Goal: Transaction & Acquisition: Purchase product/service

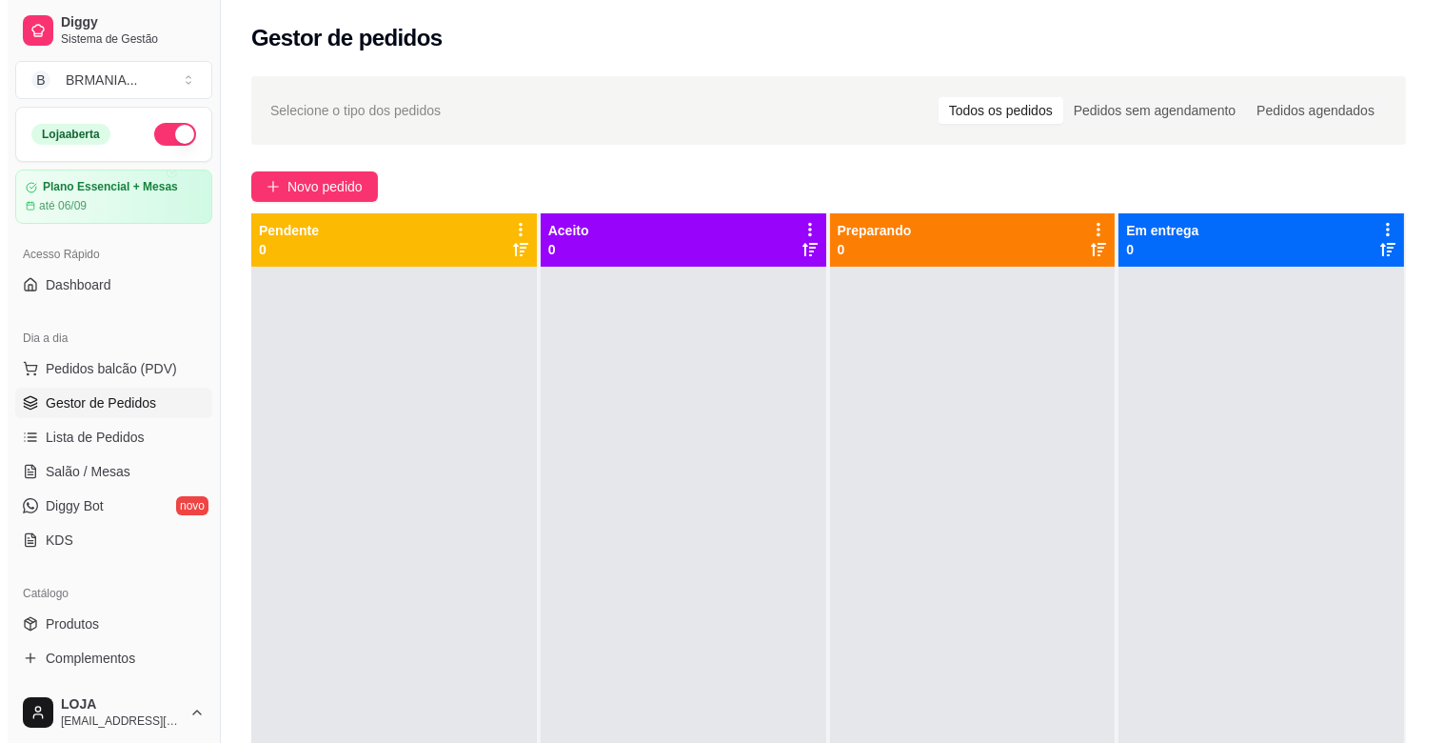
scroll to position [5, 0]
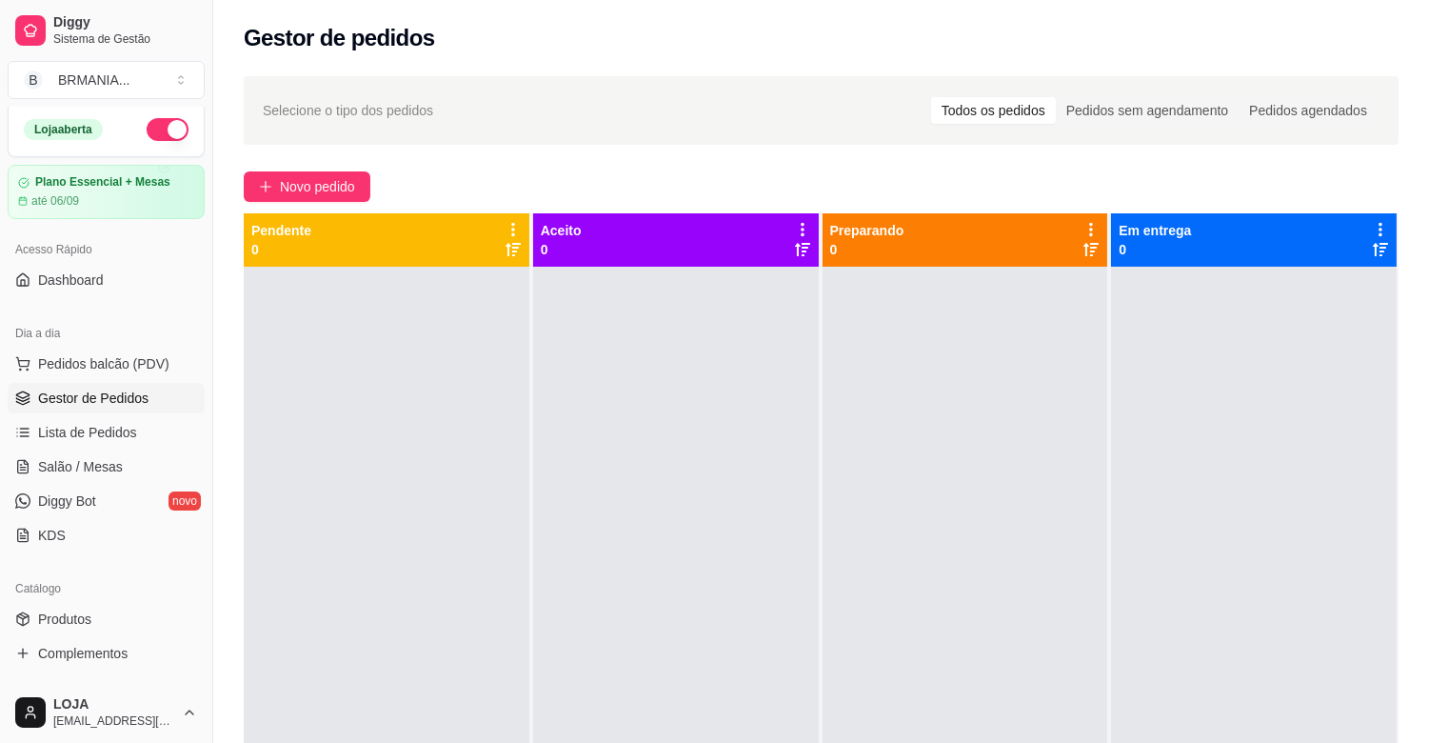
click at [150, 386] on link "Gestor de Pedidos" at bounding box center [106, 398] width 197 height 30
click at [143, 374] on button "Pedidos balcão (PDV)" at bounding box center [106, 363] width 197 height 30
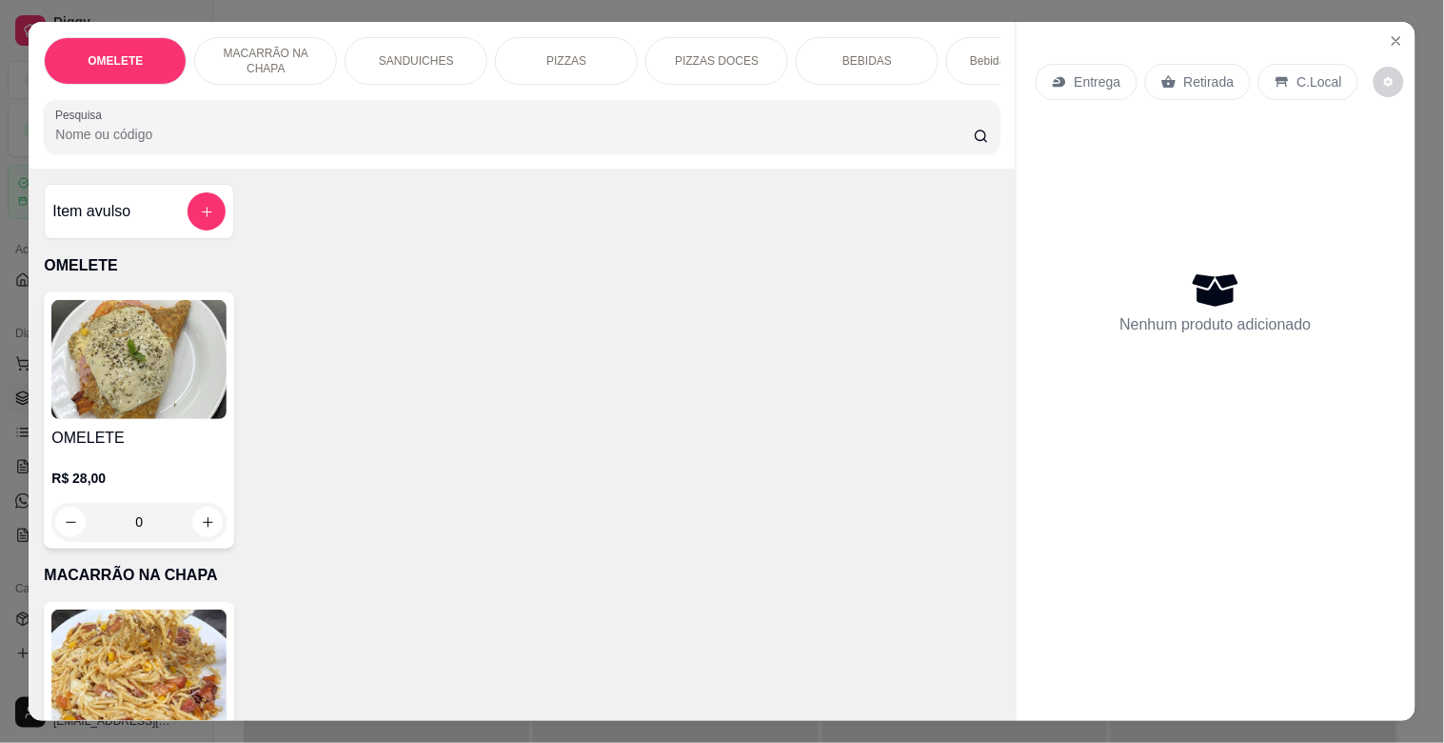
click at [970, 53] on p "Bebidas Alcoólicas" at bounding box center [1017, 60] width 95 height 15
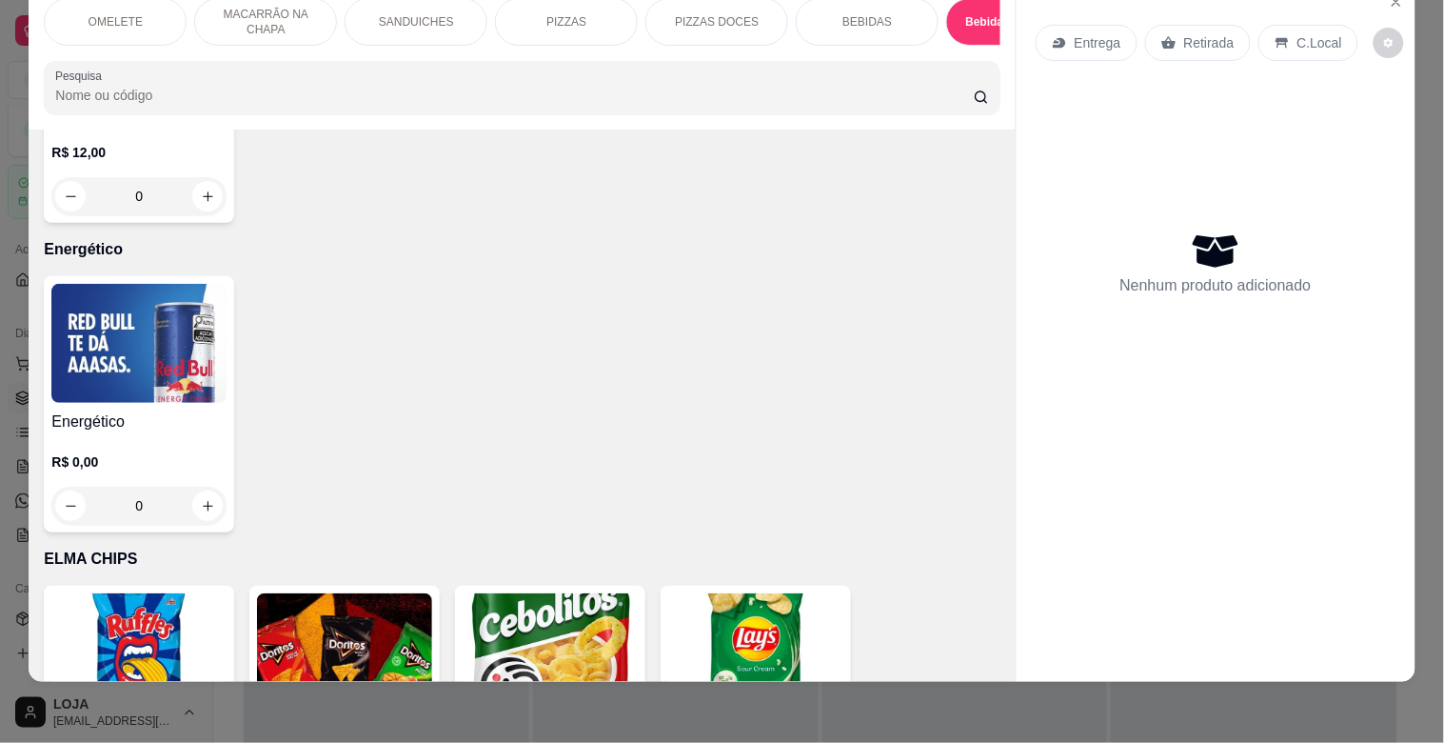
scroll to position [5085, 0]
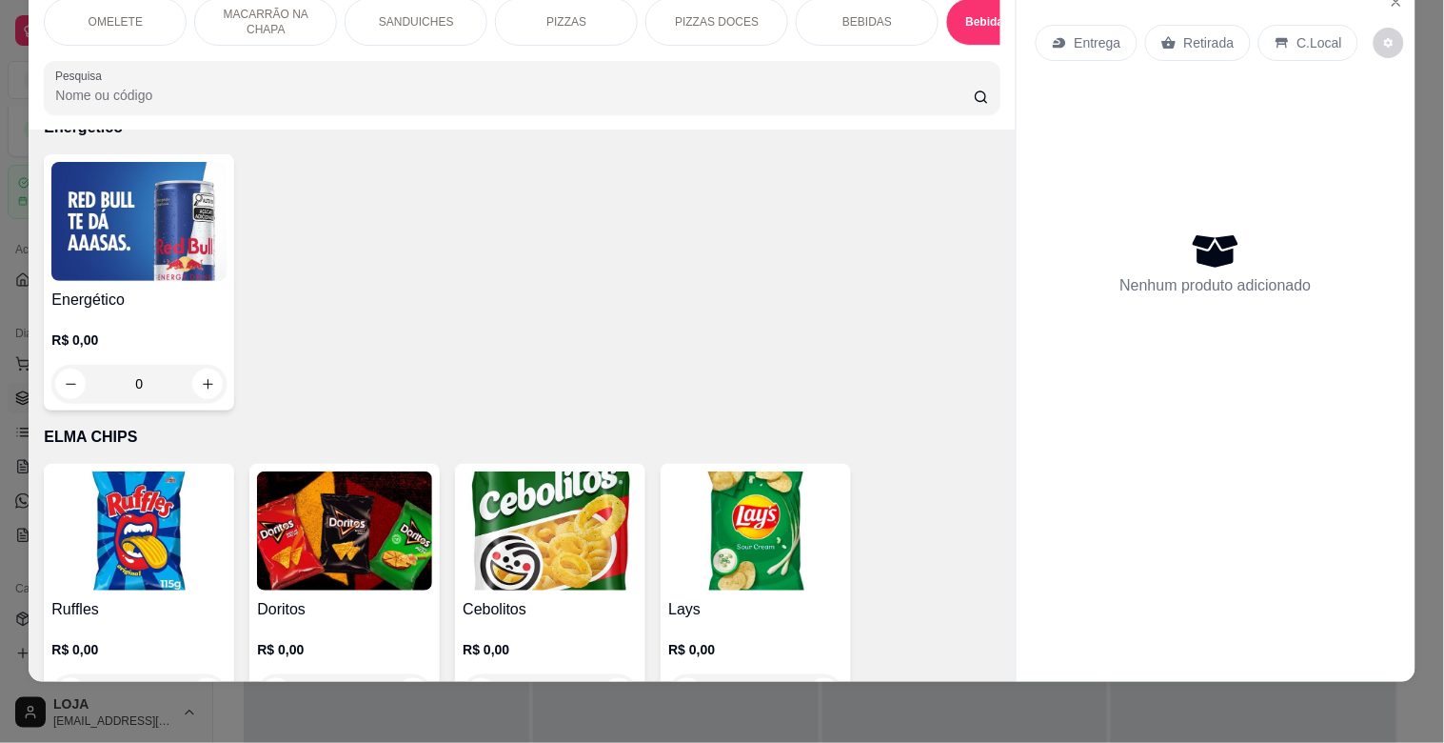
click at [157, 236] on img at bounding box center [138, 221] width 175 height 119
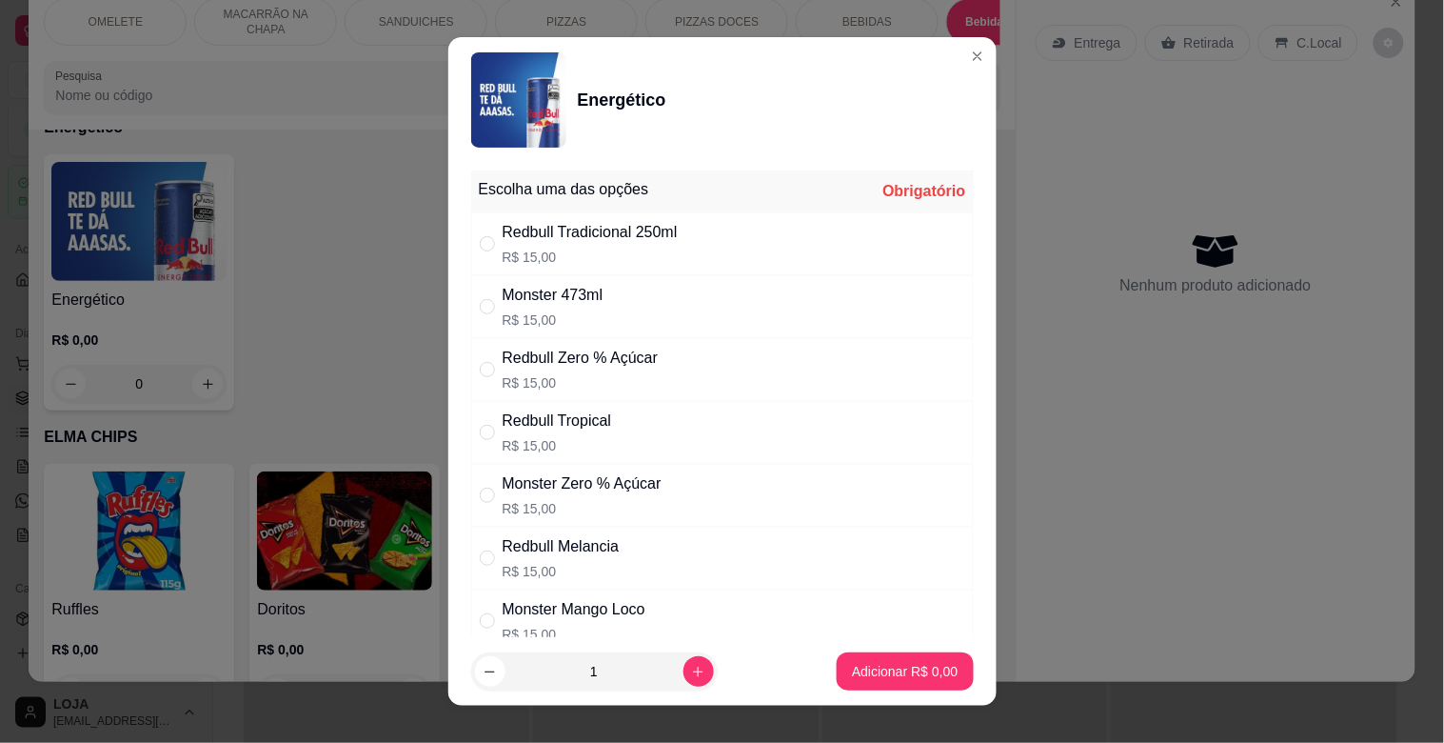
click at [524, 614] on div "Monster Mango Loco" at bounding box center [574, 609] width 143 height 23
radio input "true"
click at [879, 673] on p "Adicionar R$ 15,00" at bounding box center [900, 671] width 113 height 19
type input "1"
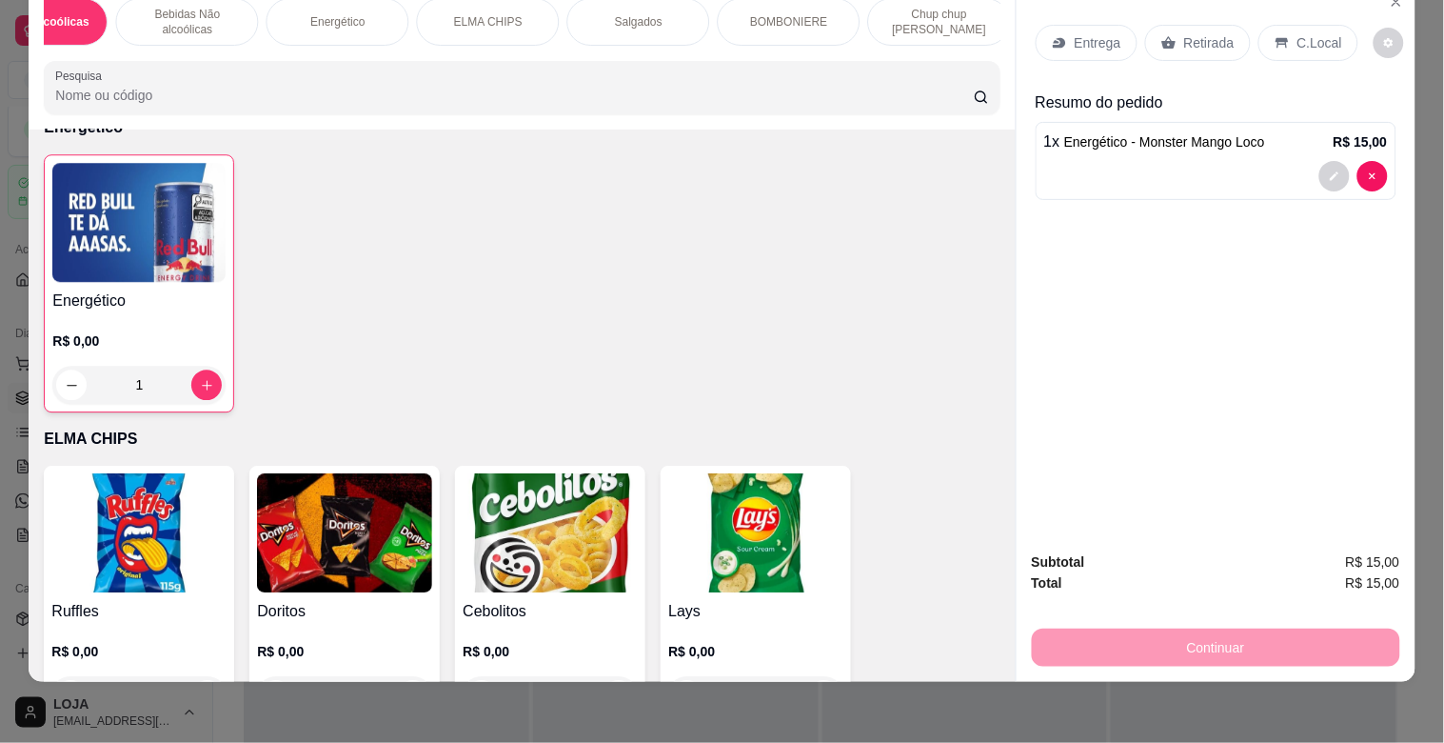
scroll to position [0, 1015]
click at [794, 7] on div "BOMBONIERE" at bounding box center [755, 22] width 143 height 48
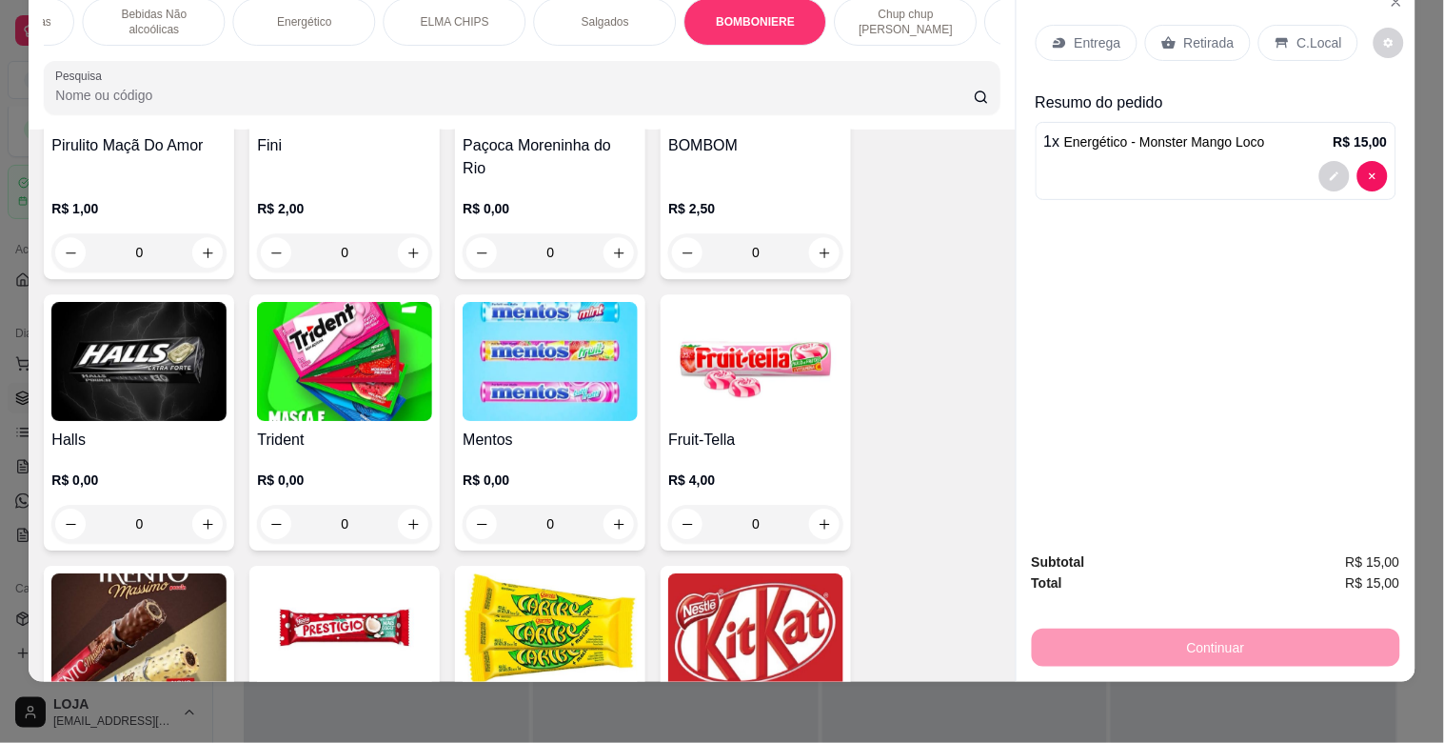
scroll to position [7009, 0]
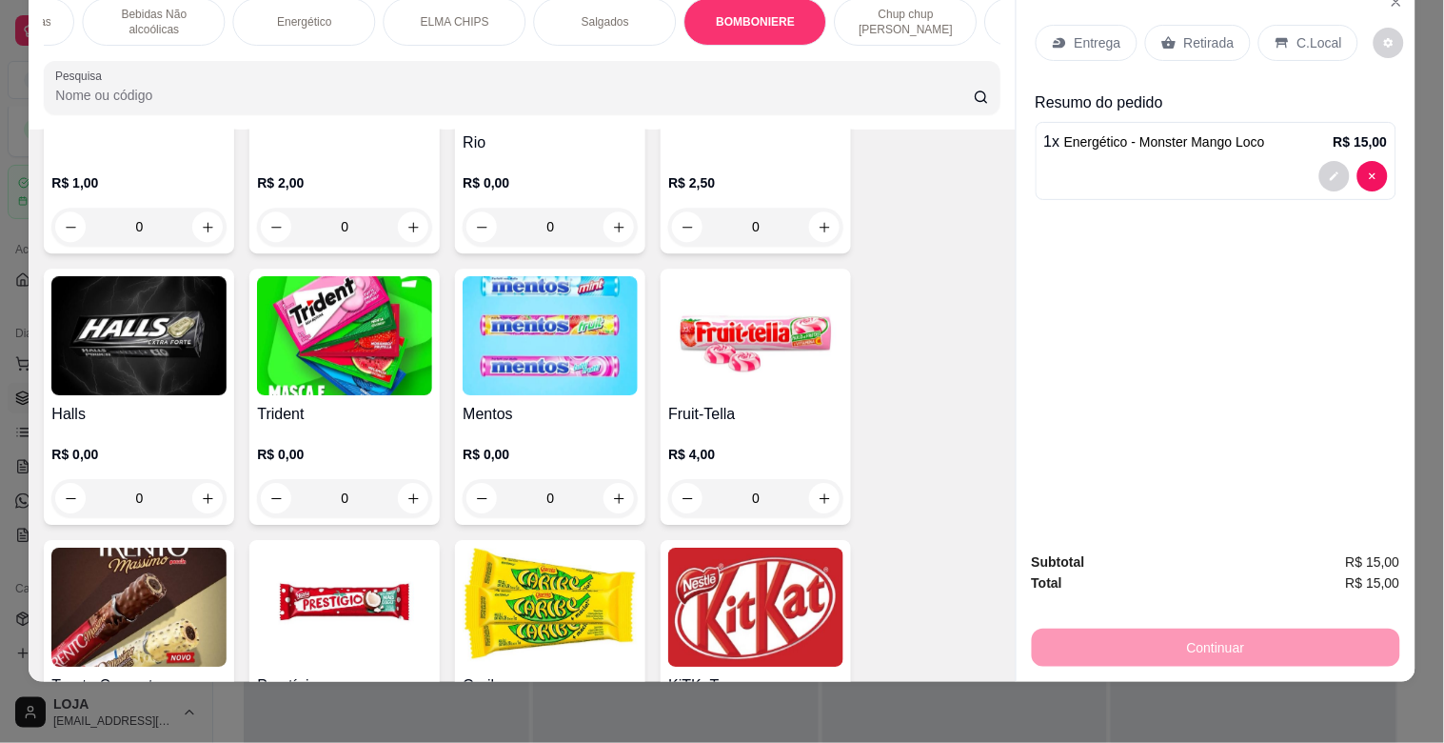
click at [363, 326] on img at bounding box center [344, 335] width 175 height 119
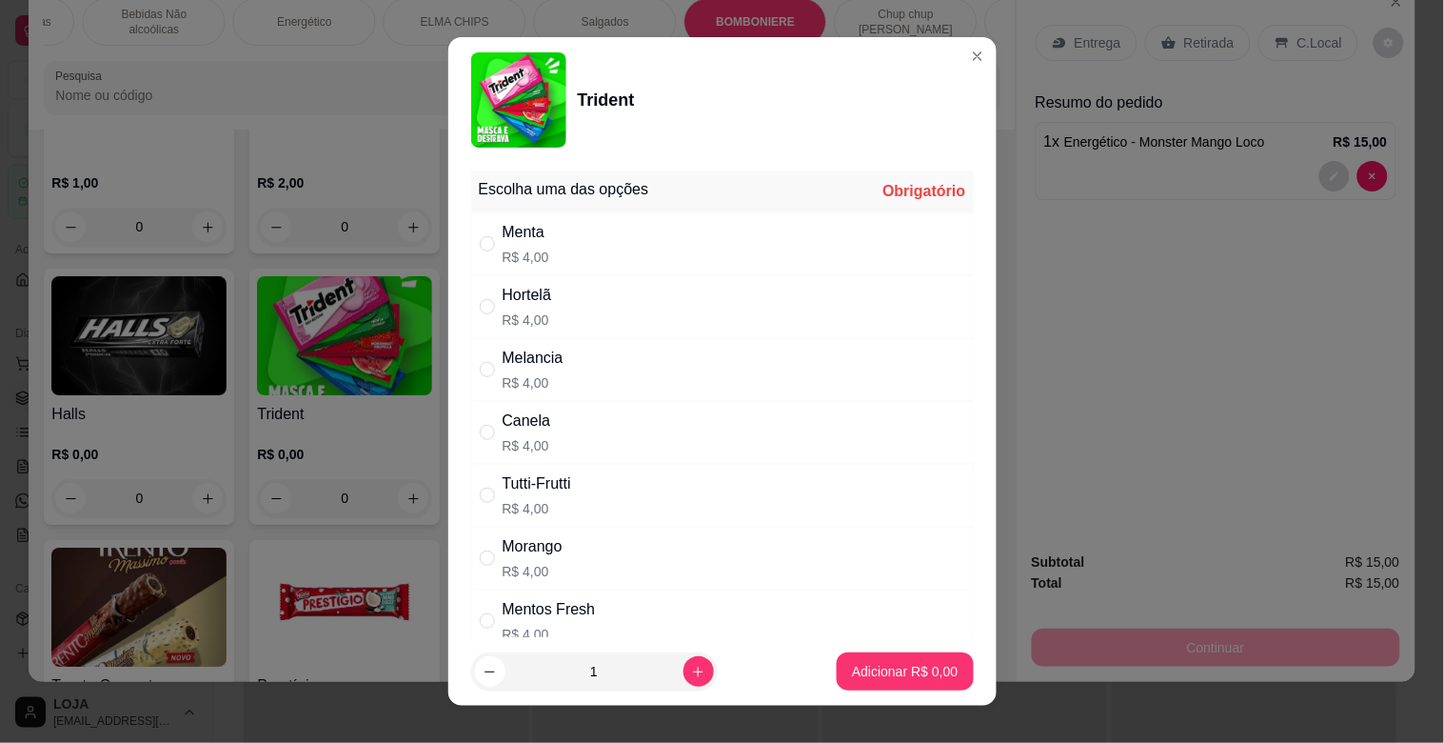
drag, startPoint x: 536, startPoint y: 305, endPoint x: 544, endPoint y: 319, distance: 16.2
click at [539, 309] on div "Hortelã R$ 4,00" at bounding box center [528, 307] width 50 height 46
radio input "true"
click at [876, 664] on p "Adicionar R$ 4,00" at bounding box center [905, 671] width 106 height 19
type input "1"
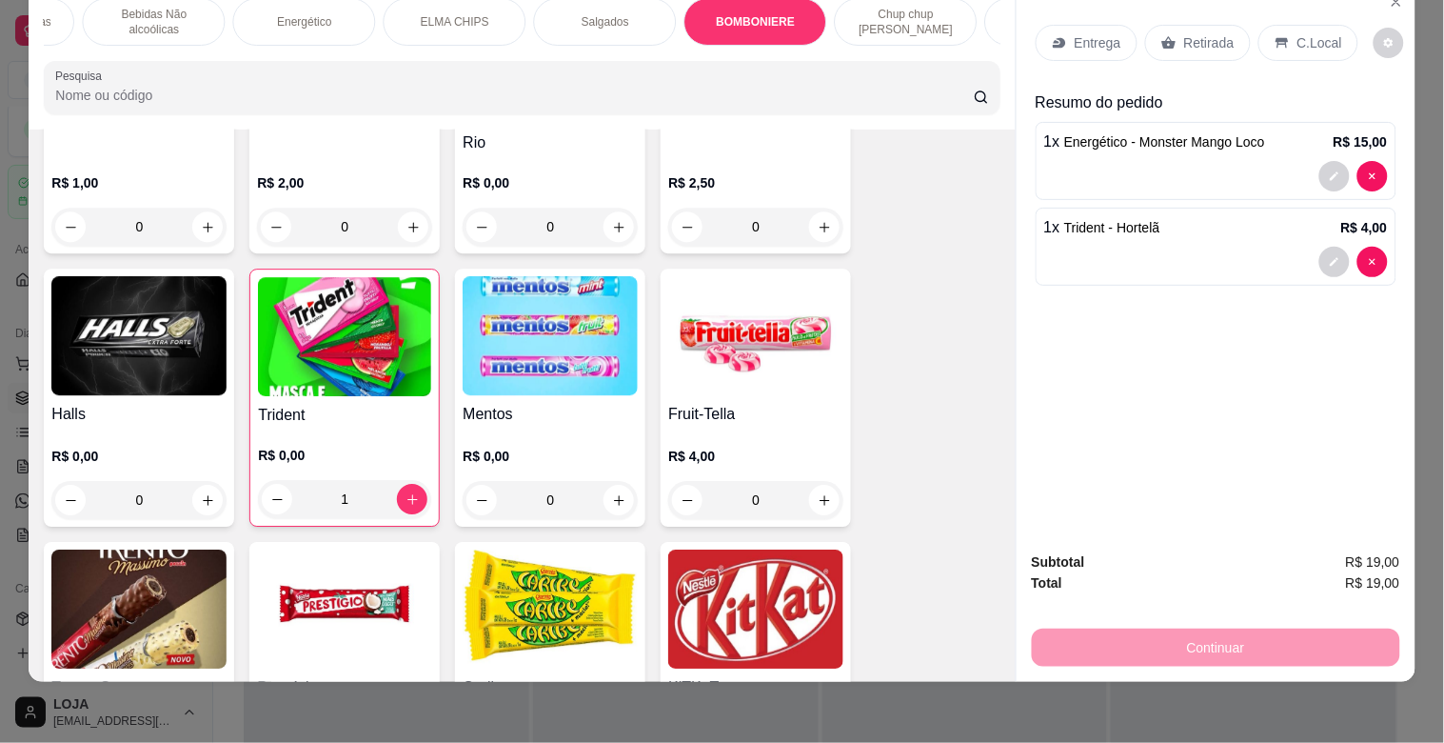
drag, startPoint x: 1288, startPoint y: 25, endPoint x: 1202, endPoint y: 310, distance: 298.2
click at [1298, 33] on p "C.Local" at bounding box center [1320, 42] width 45 height 19
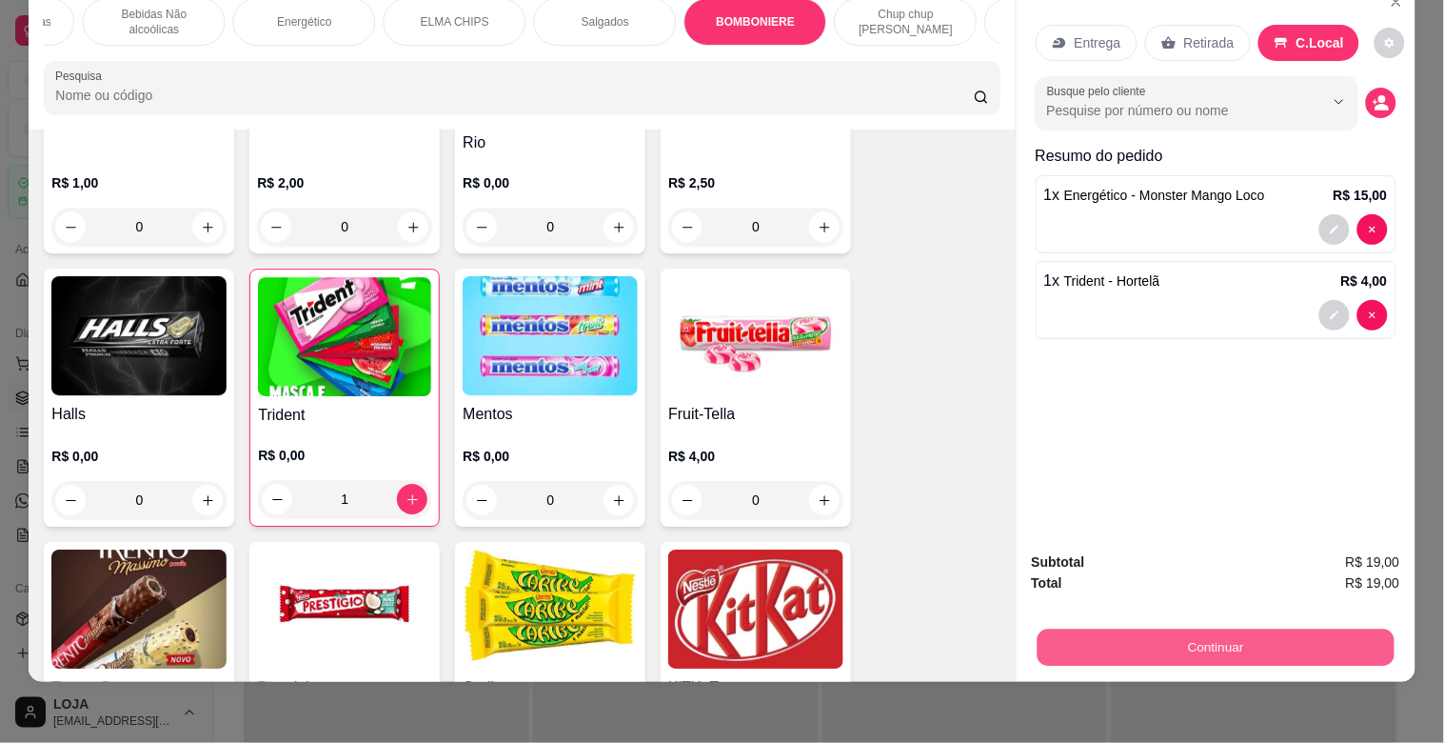
click at [1243, 631] on button "Continuar" at bounding box center [1215, 646] width 357 height 37
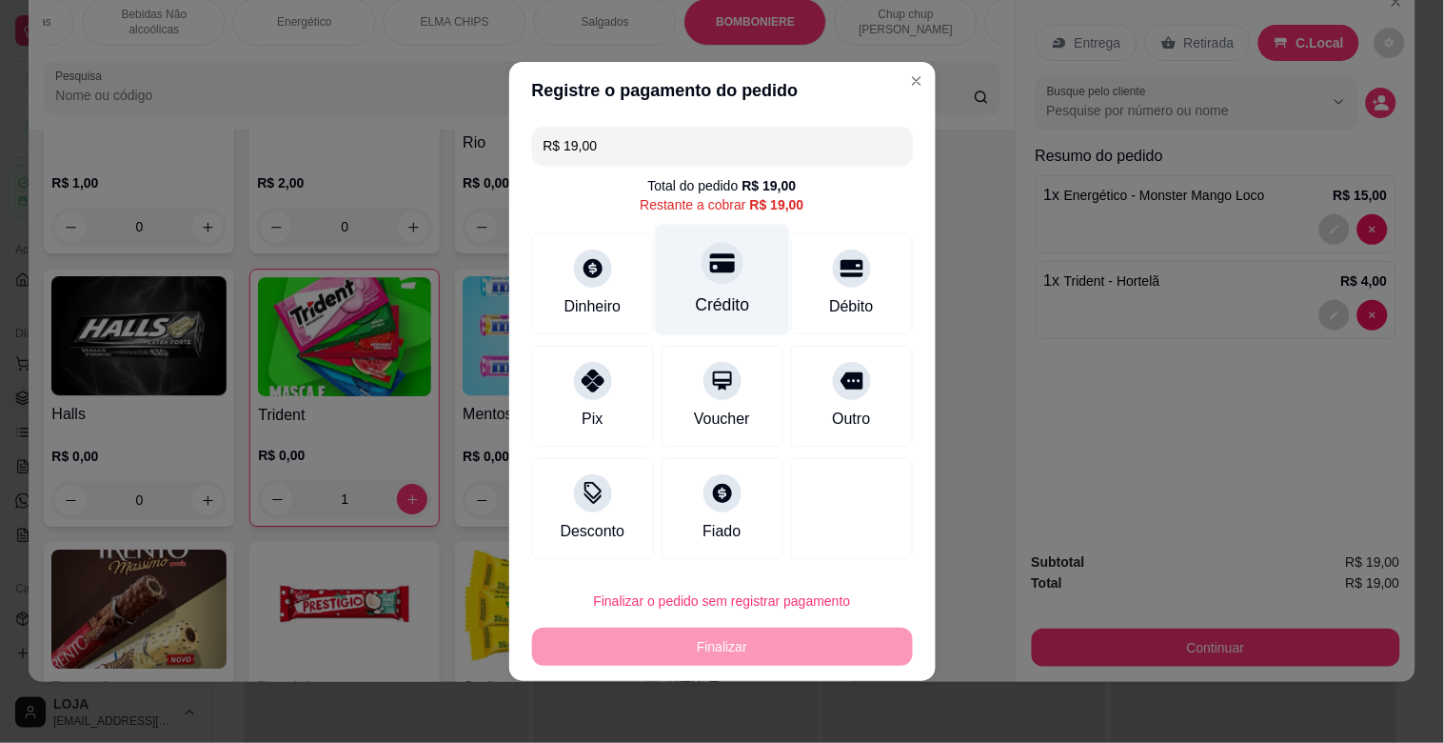
click at [727, 288] on div "Crédito" at bounding box center [722, 280] width 134 height 111
type input "R$ 0,00"
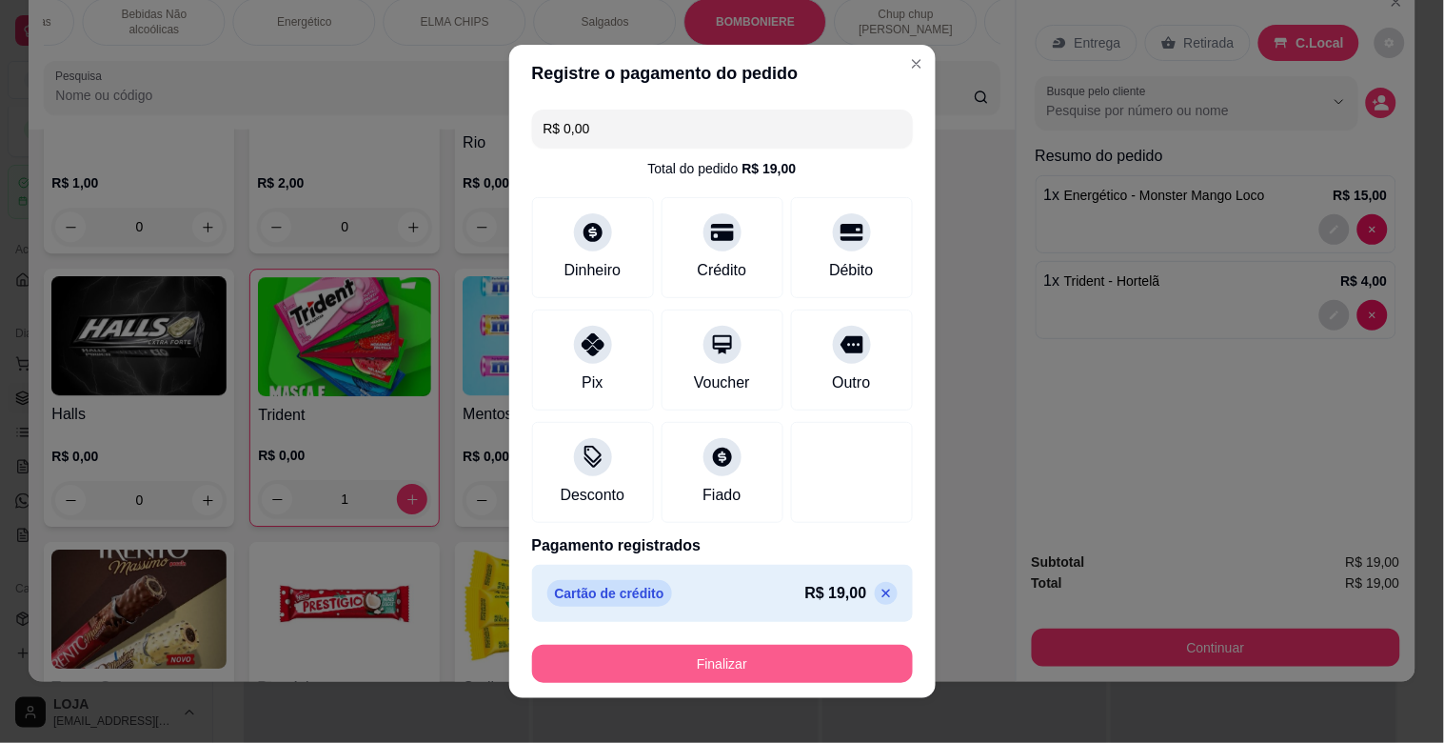
click at [859, 657] on button "Finalizar" at bounding box center [722, 664] width 381 height 38
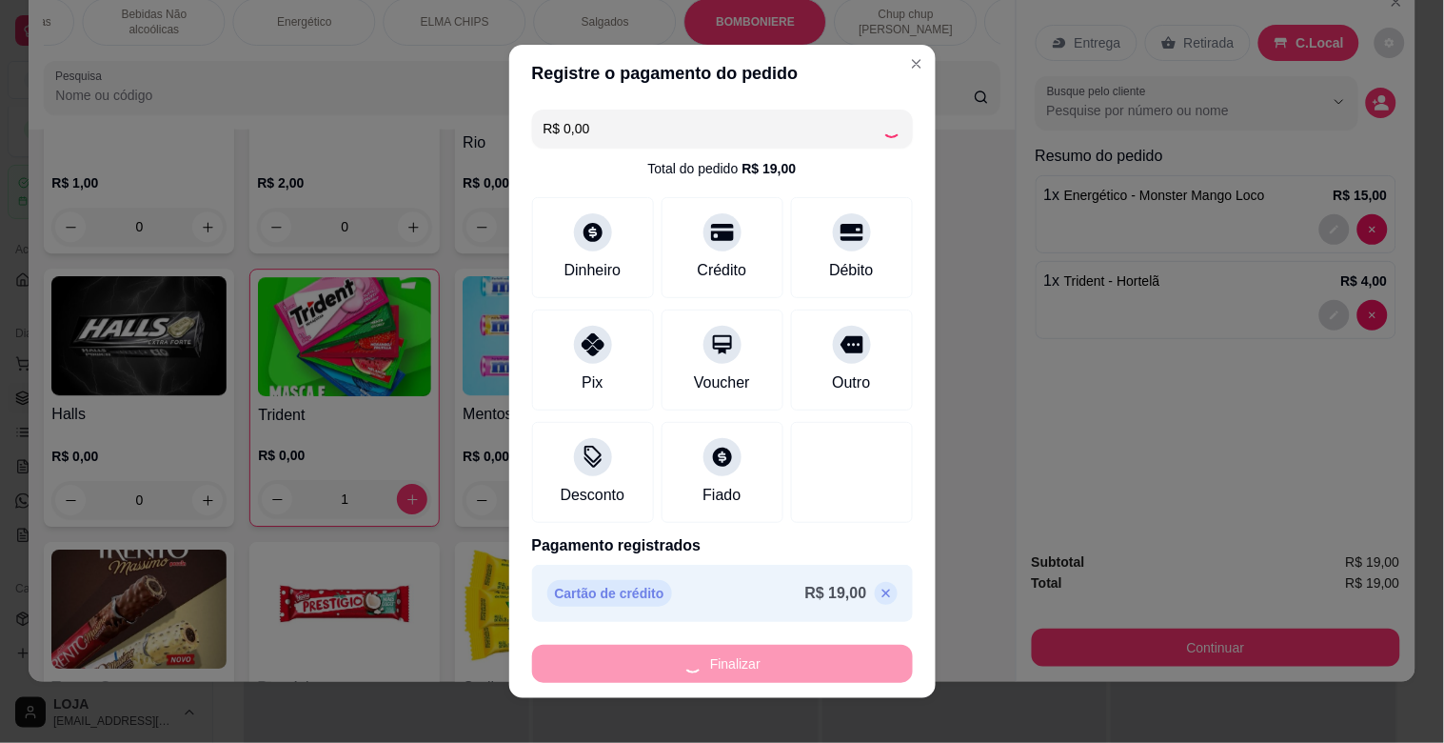
type input "0"
type input "-R$ 19,00"
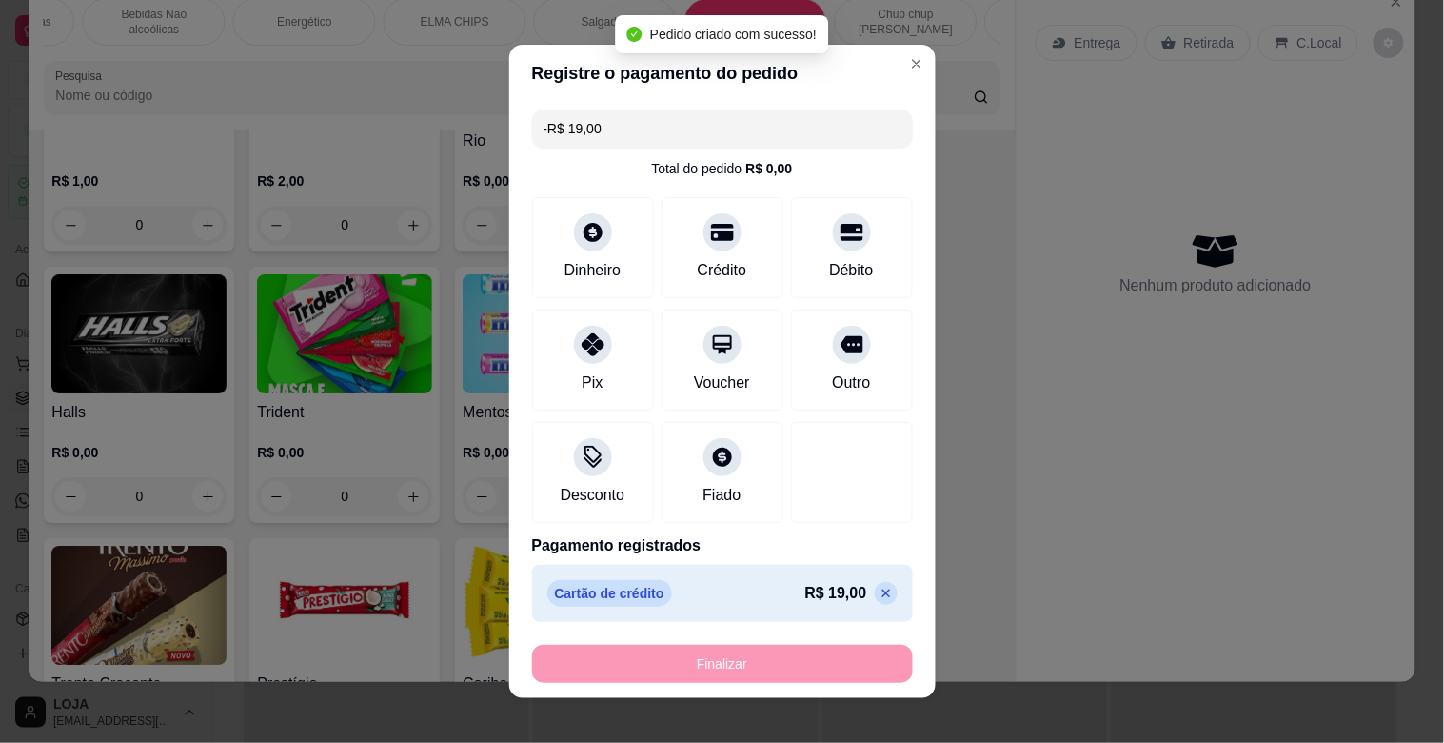
scroll to position [7007, 0]
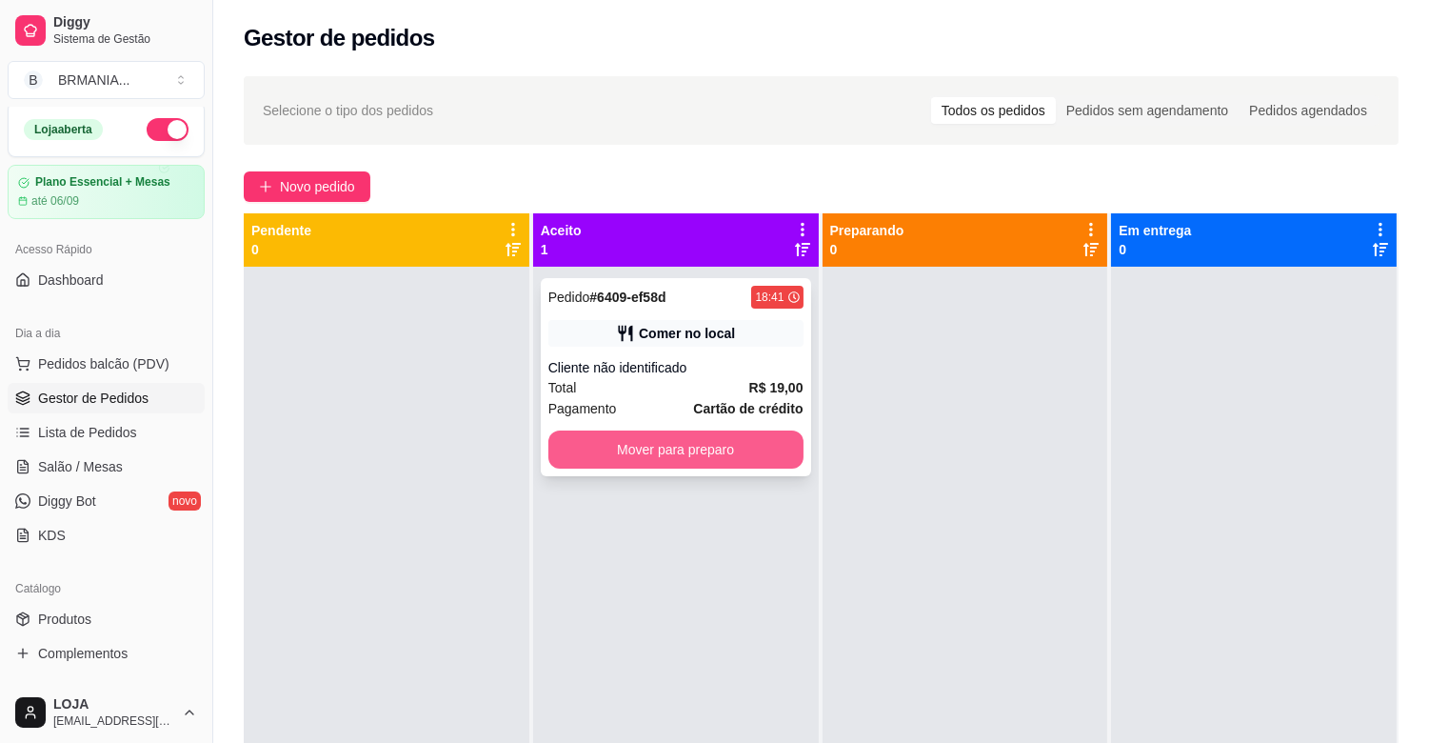
click at [707, 457] on button "Mover para preparo" at bounding box center [675, 449] width 255 height 38
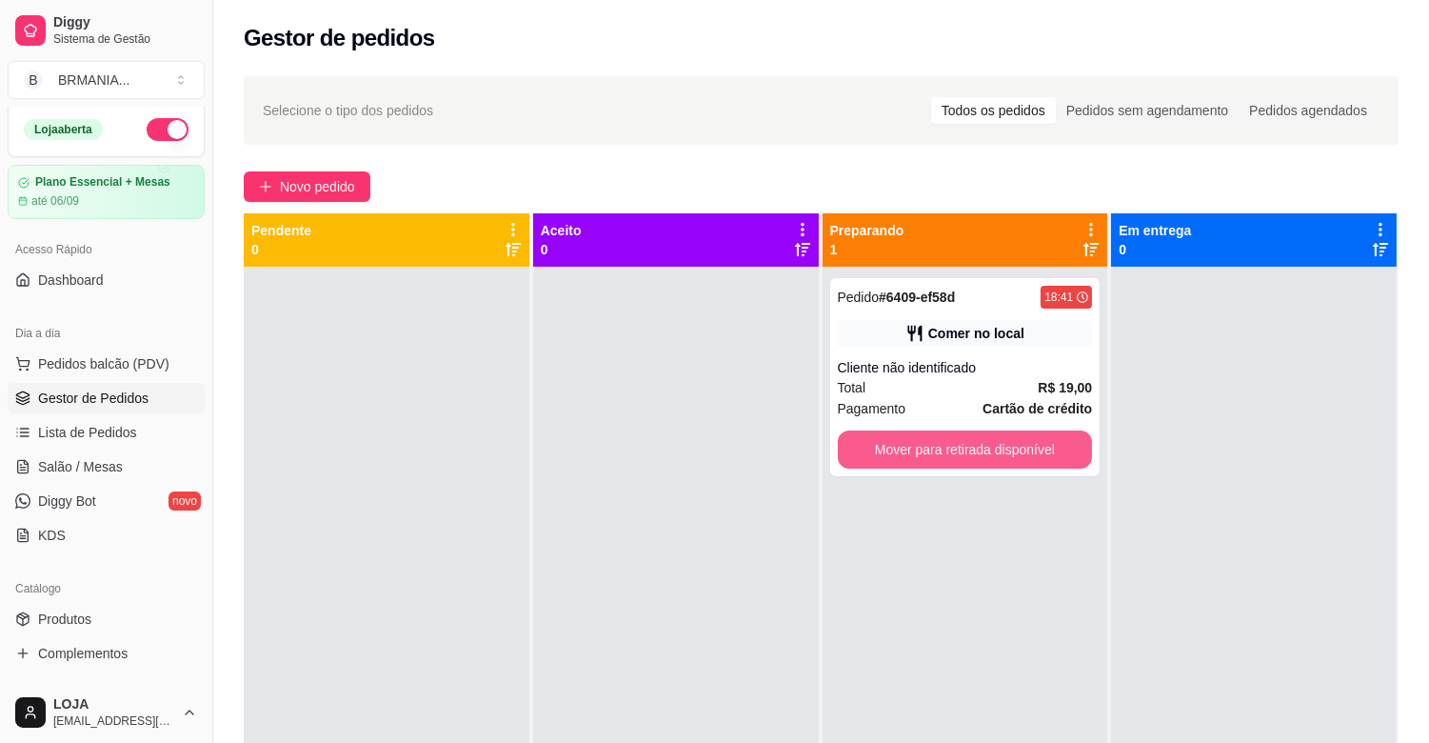
click at [892, 453] on button "Mover para retirada disponível" at bounding box center [965, 449] width 255 height 38
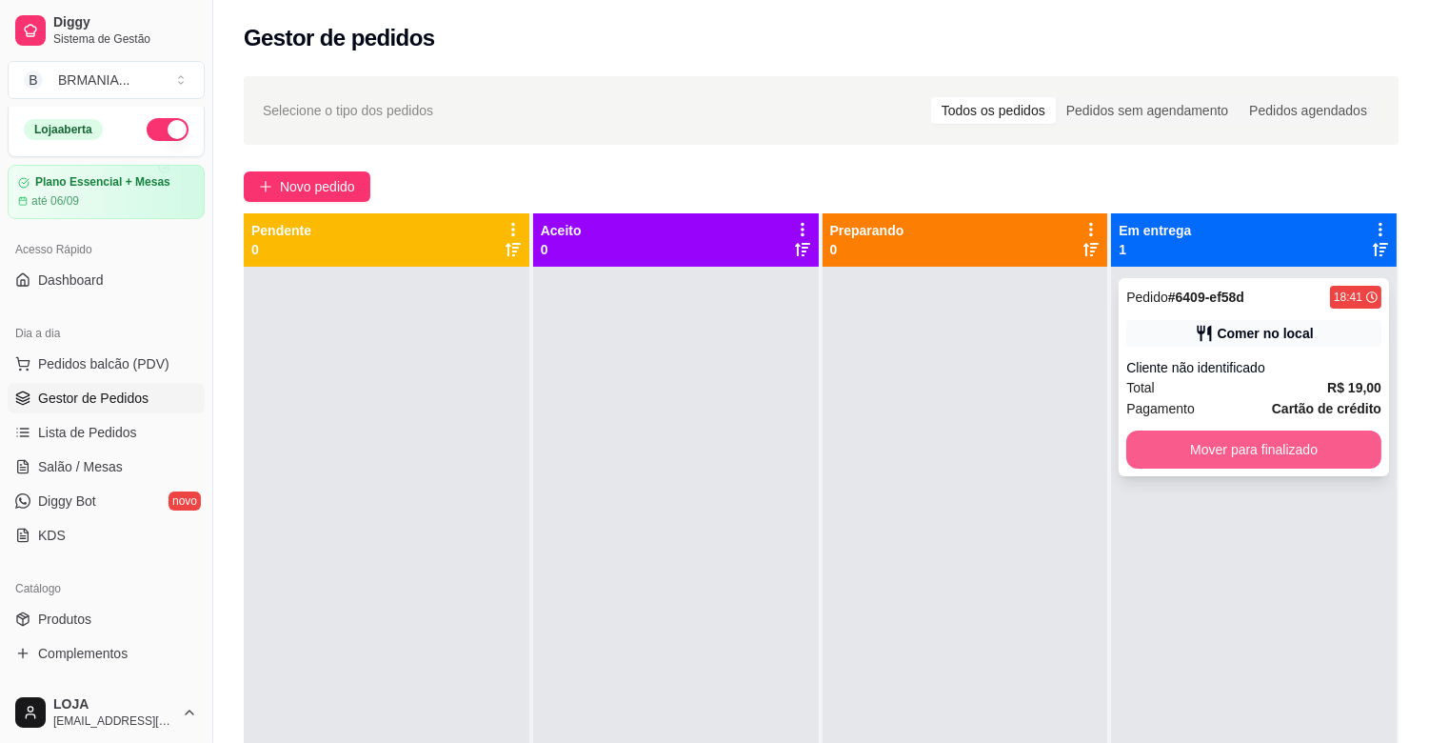
click at [1150, 433] on button "Mover para finalizado" at bounding box center [1253, 449] width 255 height 38
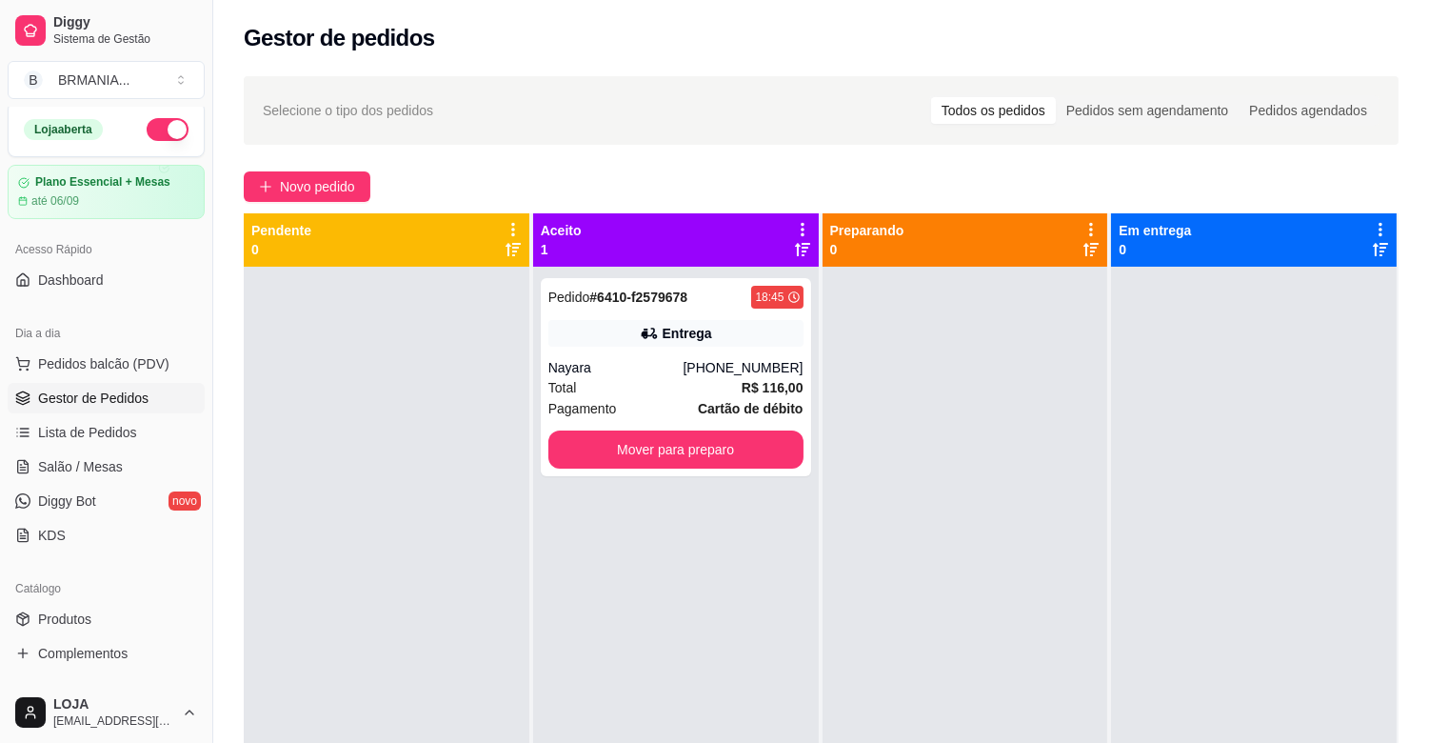
drag, startPoint x: 251, startPoint y: 392, endPoint x: 268, endPoint y: 388, distance: 17.6
click at [255, 391] on div at bounding box center [387, 638] width 286 height 743
click at [563, 333] on div "Entrega" at bounding box center [675, 333] width 255 height 27
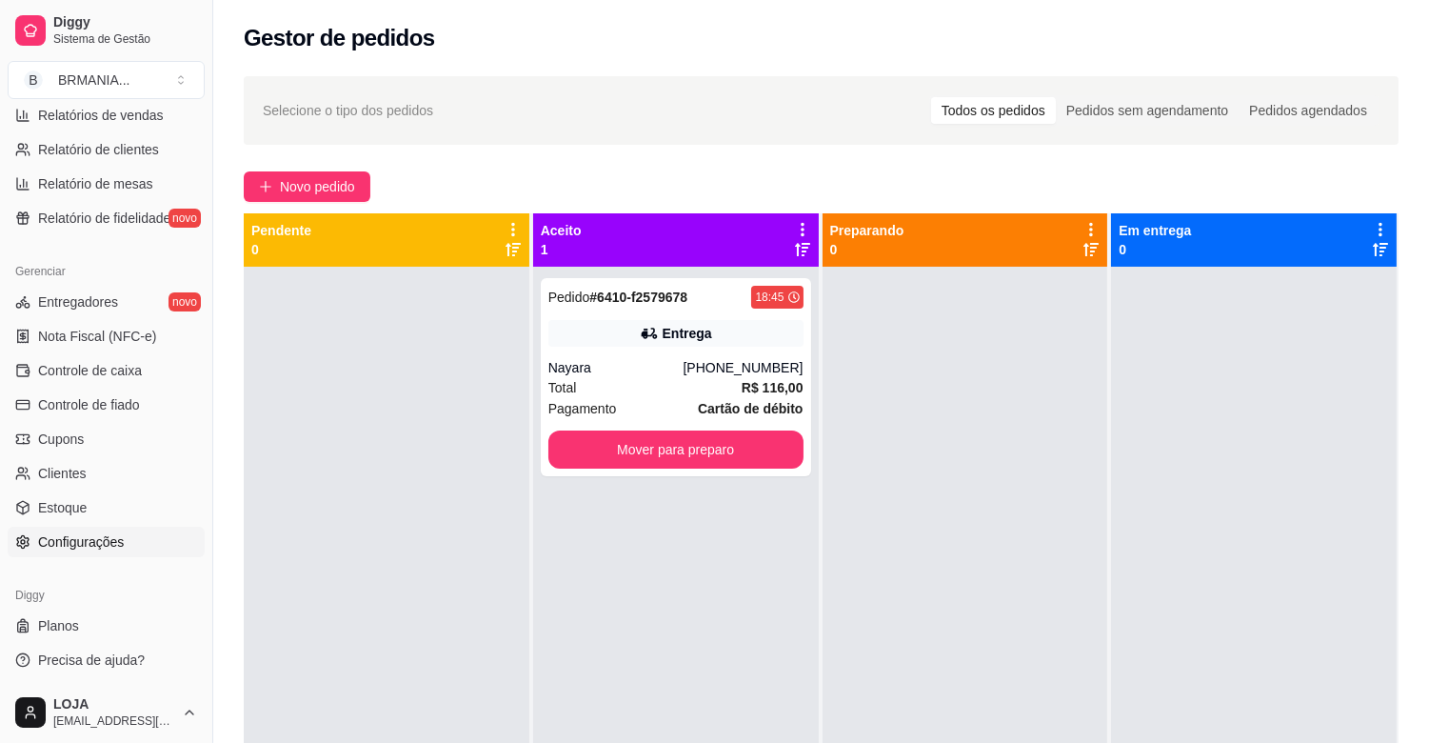
drag, startPoint x: 97, startPoint y: 541, endPoint x: 105, endPoint y: 547, distance: 10.1
click at [98, 541] on span "Configurações" at bounding box center [81, 541] width 86 height 19
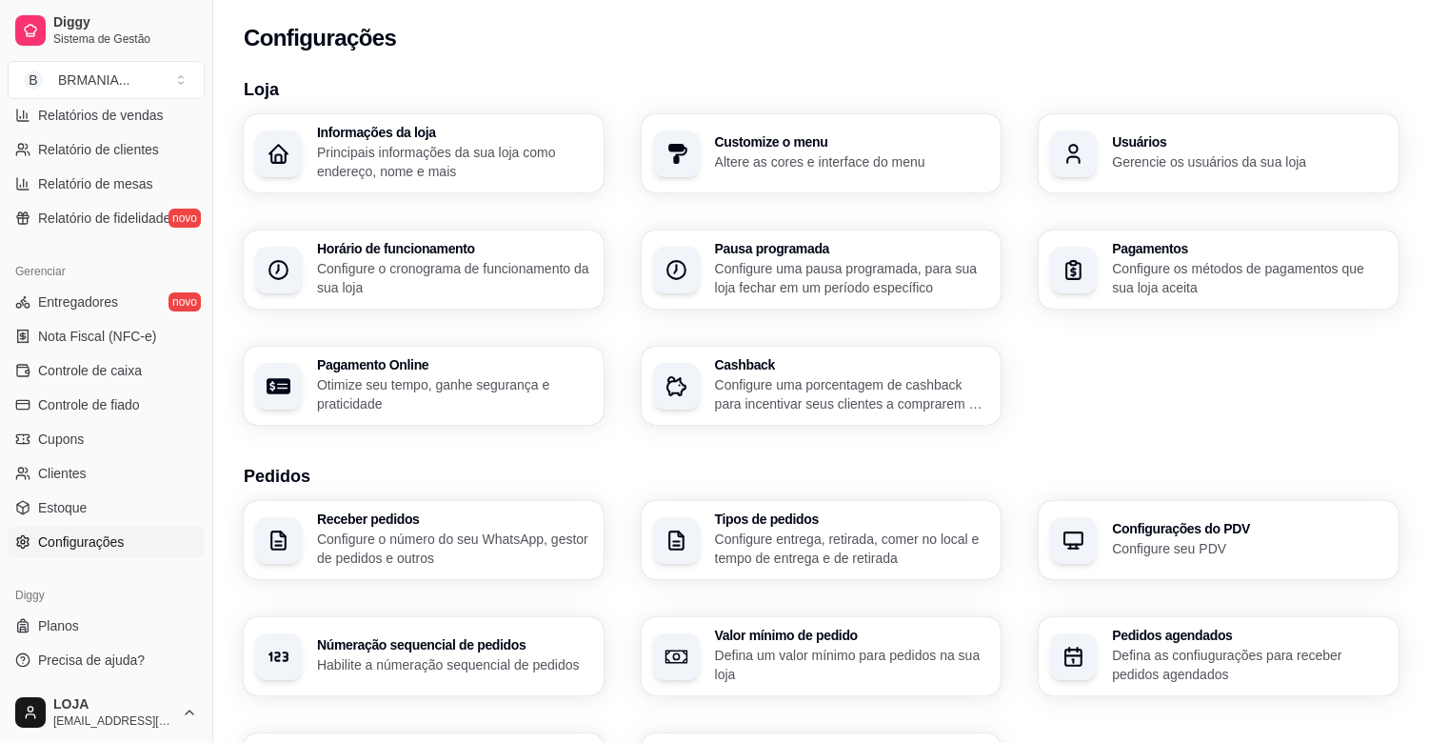
click at [1172, 163] on p "Gerencie os usuários da sua loja" at bounding box center [1249, 161] width 275 height 19
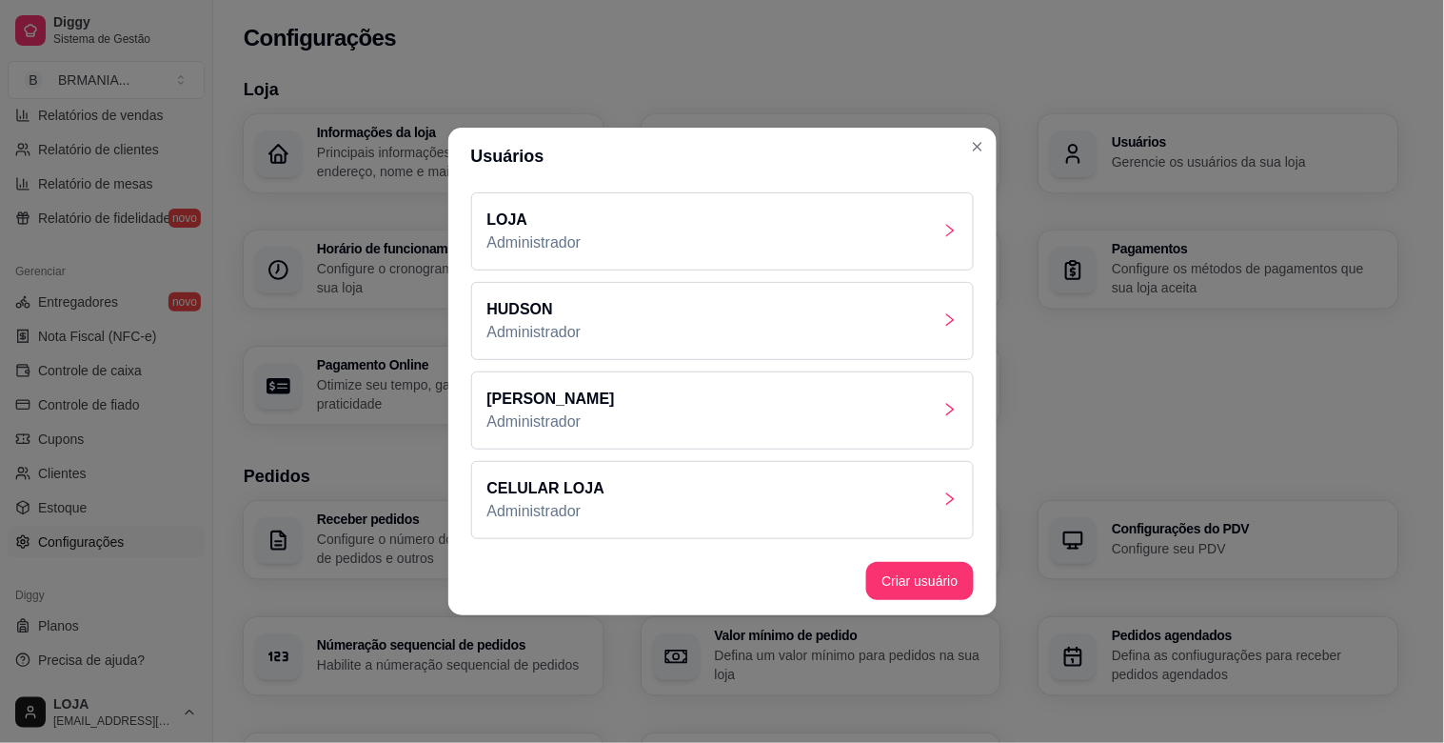
click at [701, 505] on div "CELULAR LOJA Administrador" at bounding box center [722, 500] width 503 height 78
click at [729, 507] on button "Gerar novo código de acesso" at bounding box center [722, 514] width 205 height 38
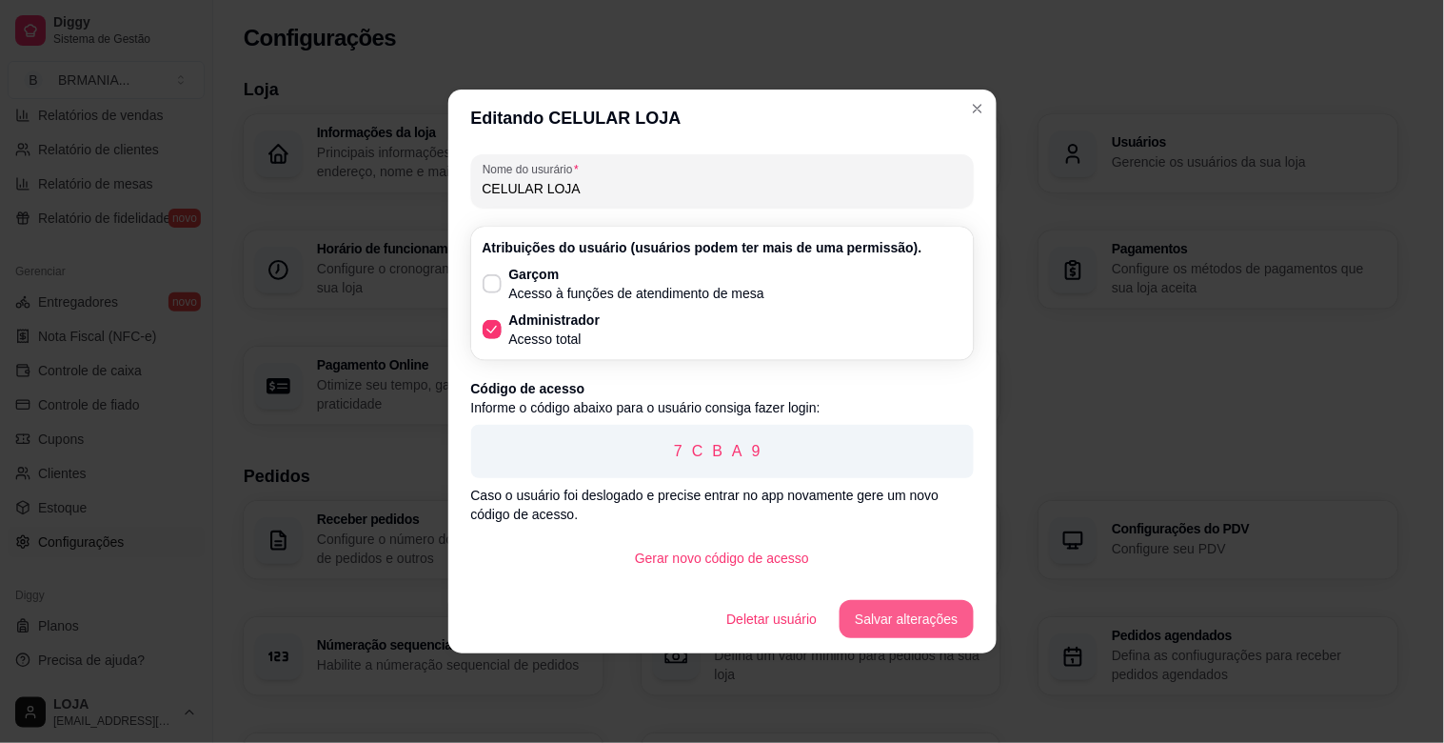
click at [890, 614] on button "Salvar alterações" at bounding box center [906, 619] width 133 height 38
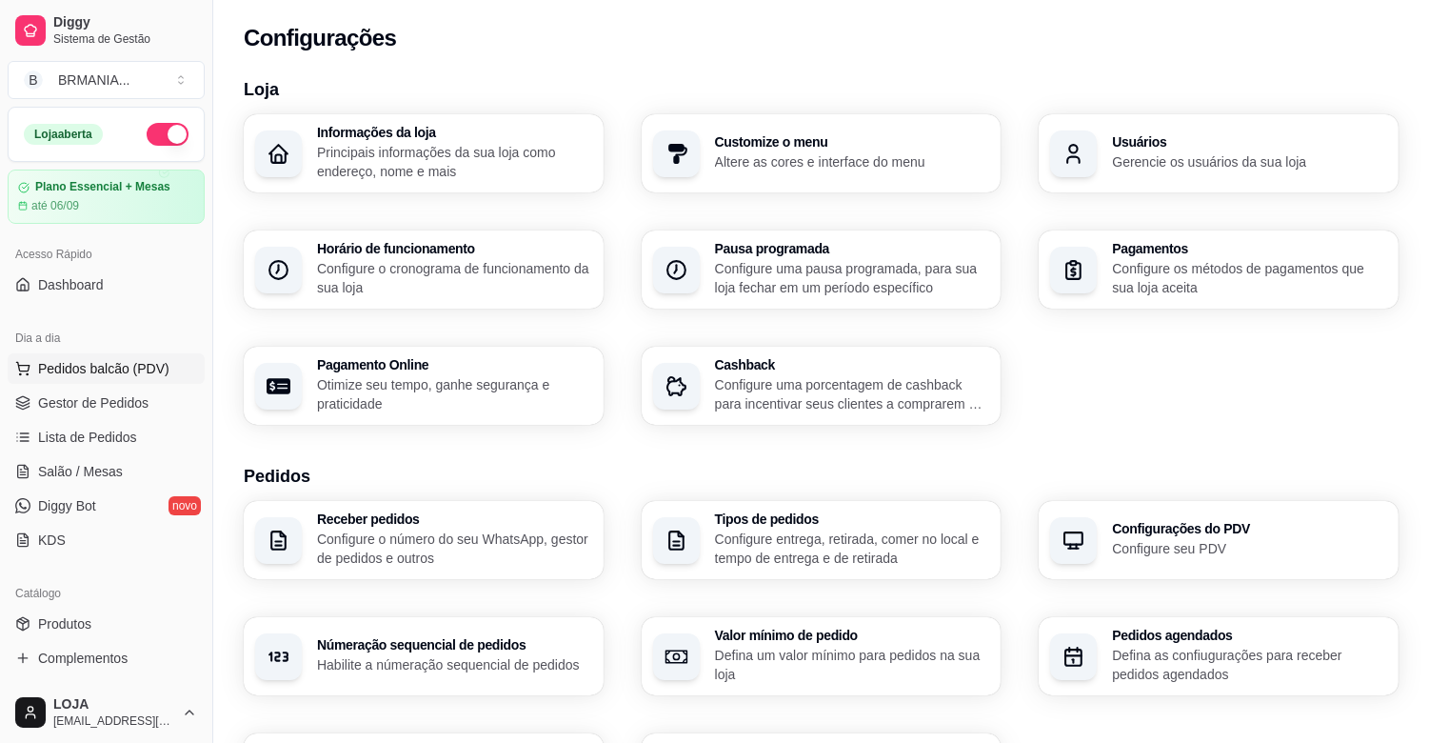
click at [114, 359] on span "Pedidos balcão (PDV)" at bounding box center [103, 368] width 131 height 19
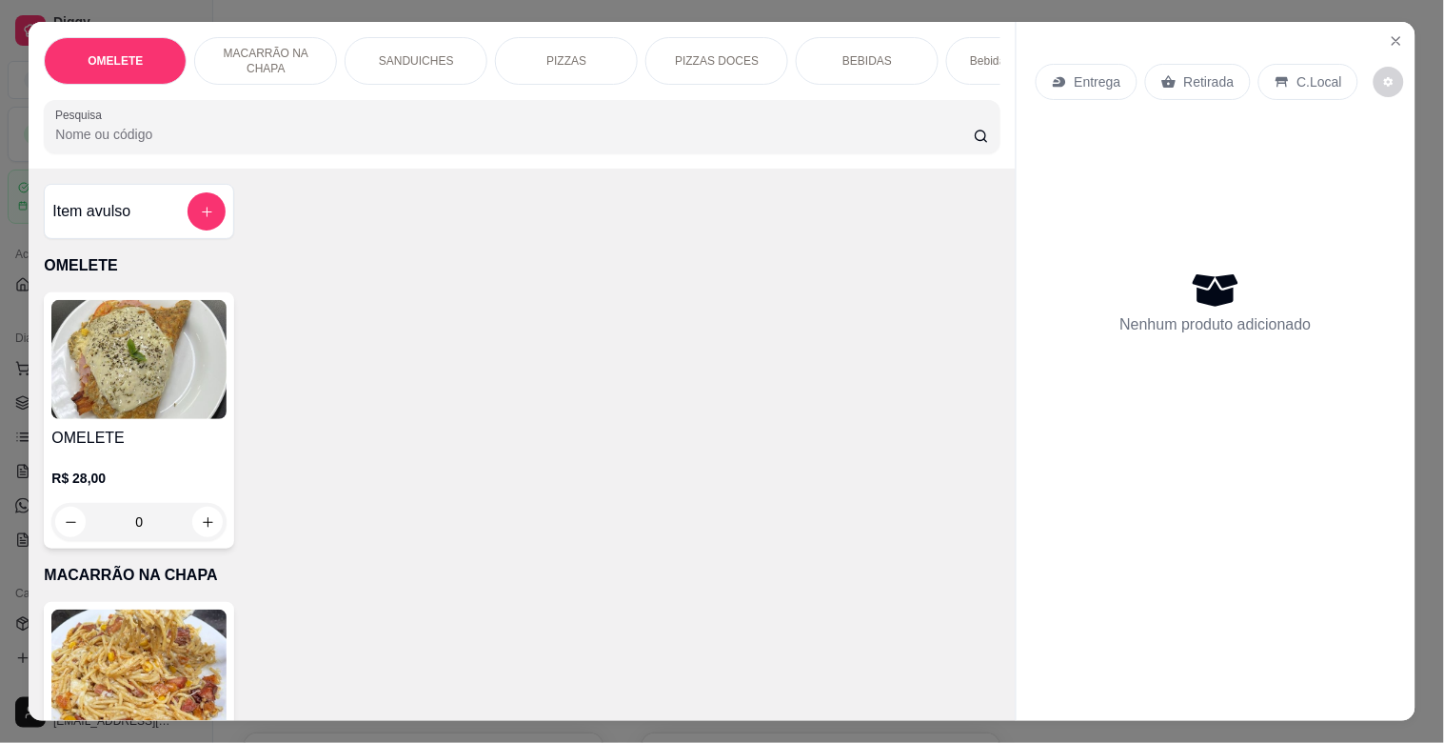
click at [970, 53] on p "Bebidas Alcoólicas" at bounding box center [1017, 60] width 95 height 15
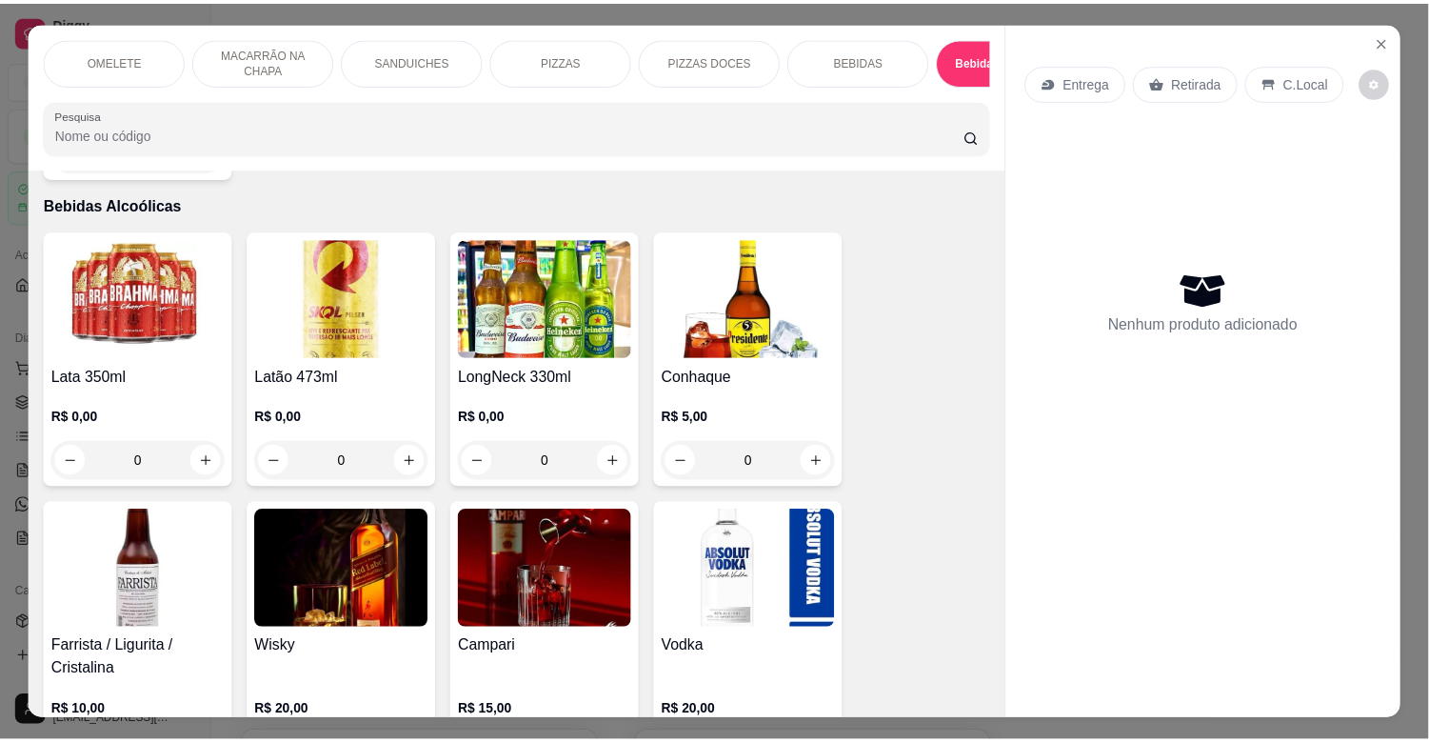
scroll to position [46, 0]
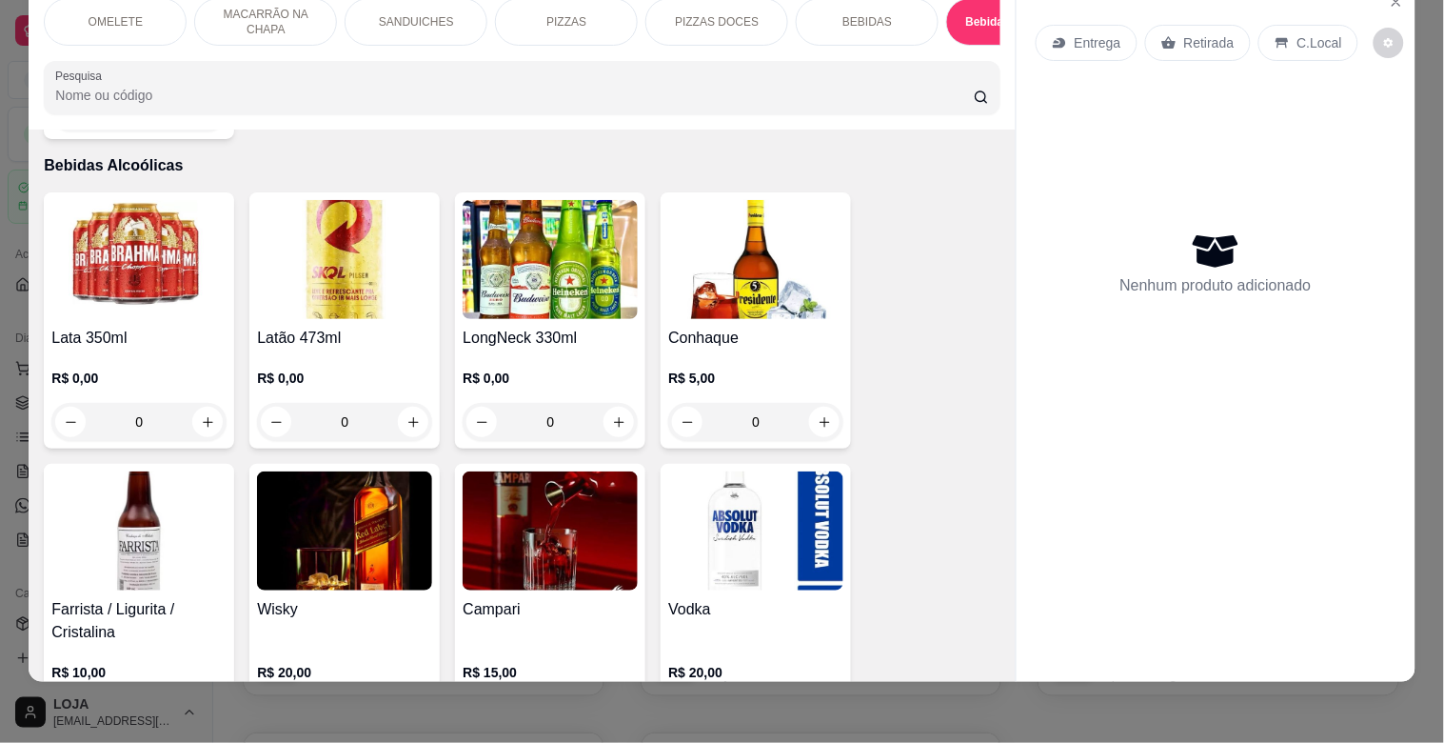
click at [108, 279] on img at bounding box center [138, 259] width 175 height 119
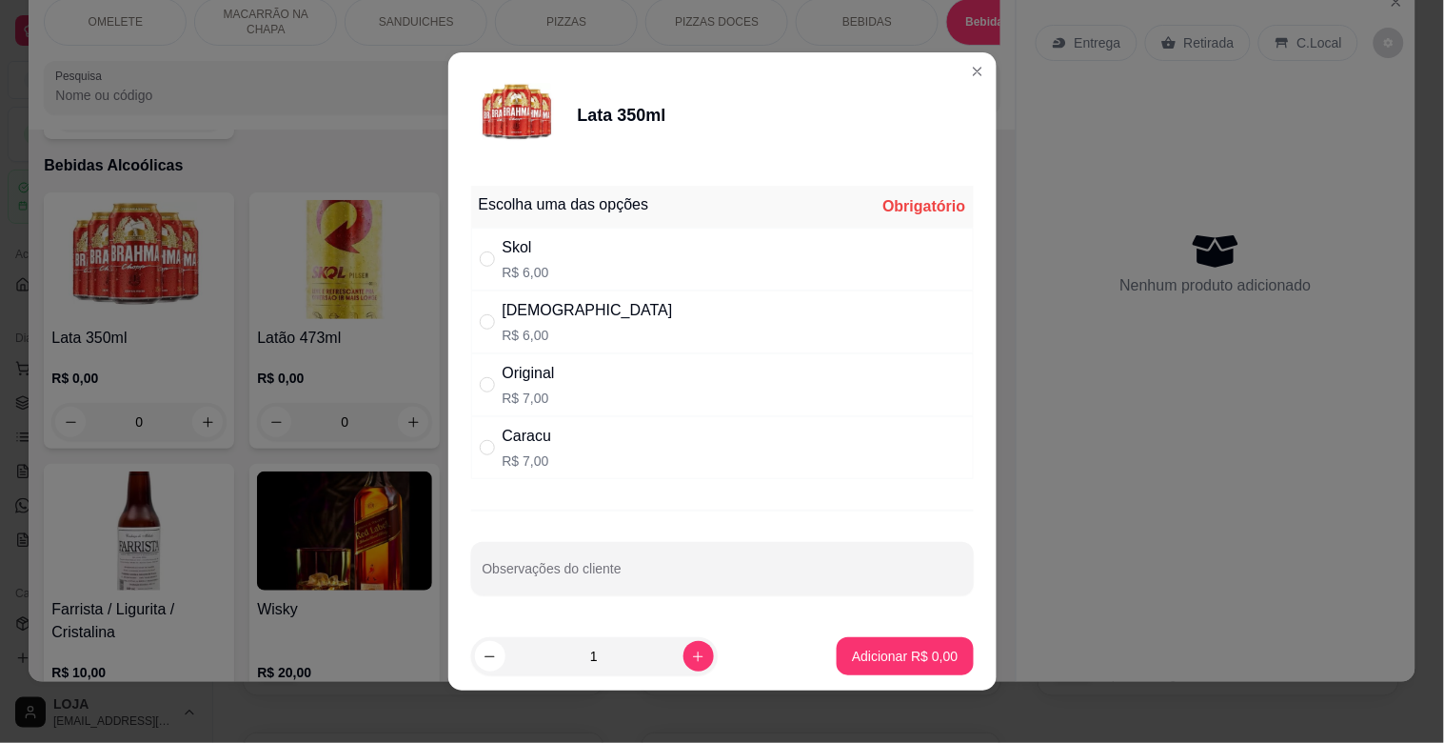
click at [547, 451] on div "Caracu R$ 7,00" at bounding box center [722, 447] width 503 height 63
radio input "true"
click at [885, 649] on p "Adicionar R$ 7,00" at bounding box center [905, 655] width 106 height 19
type input "1"
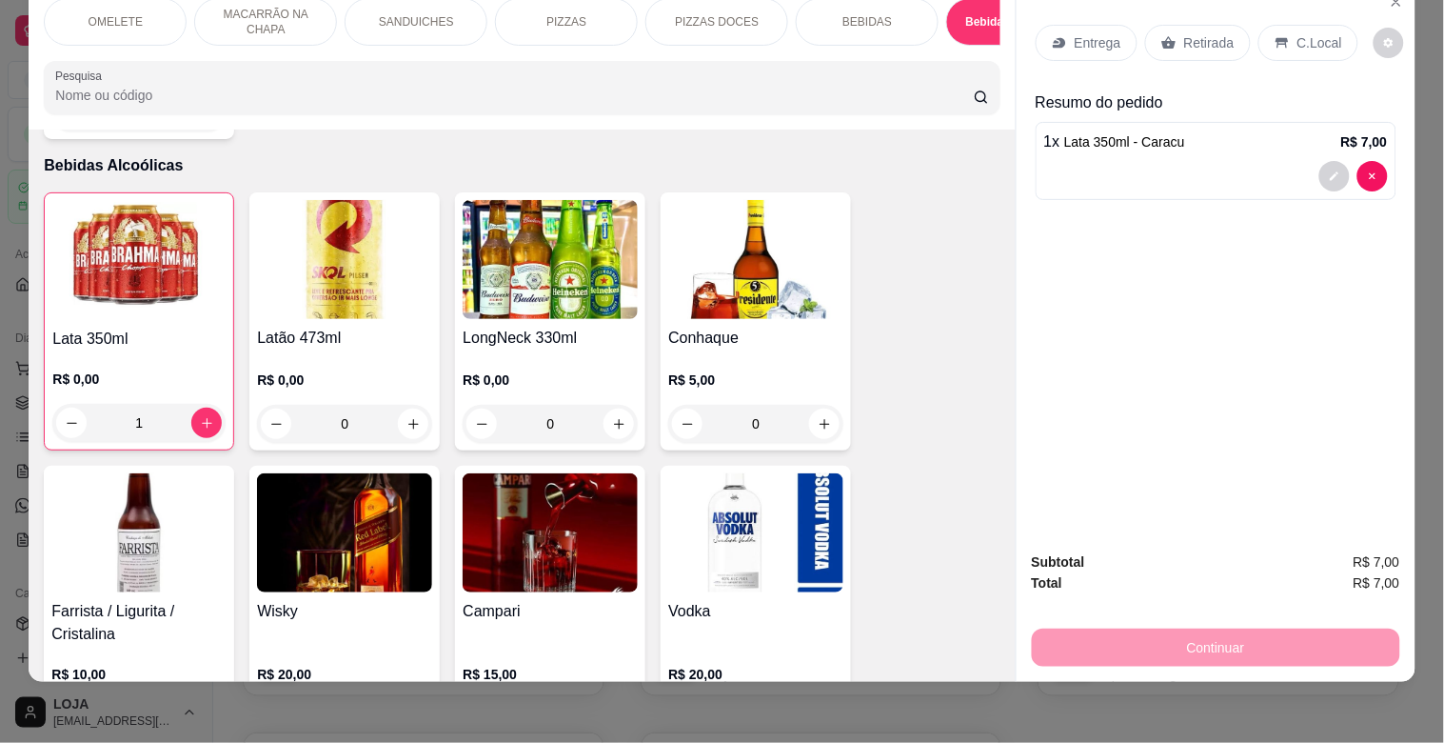
click at [1298, 33] on p "C.Local" at bounding box center [1320, 42] width 45 height 19
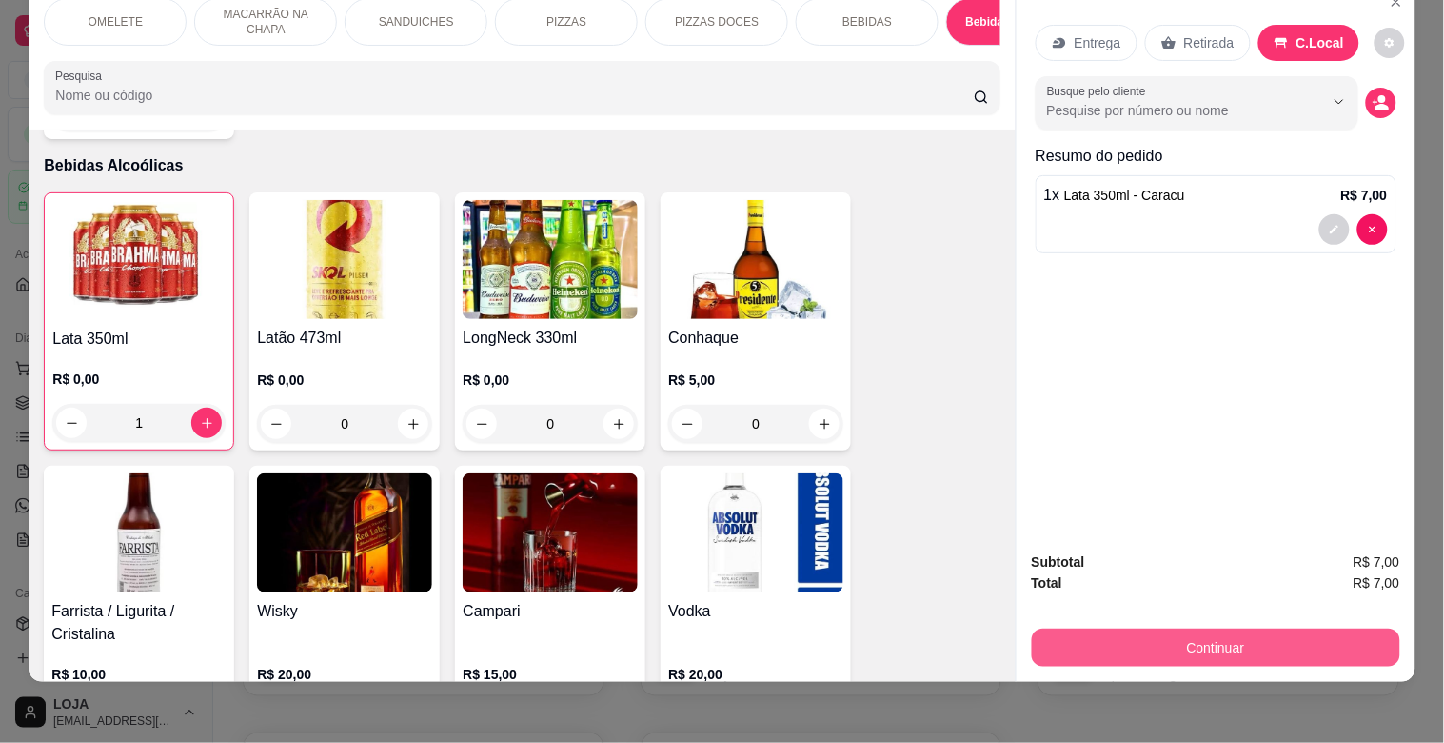
click at [1225, 629] on button "Continuar" at bounding box center [1216, 647] width 368 height 38
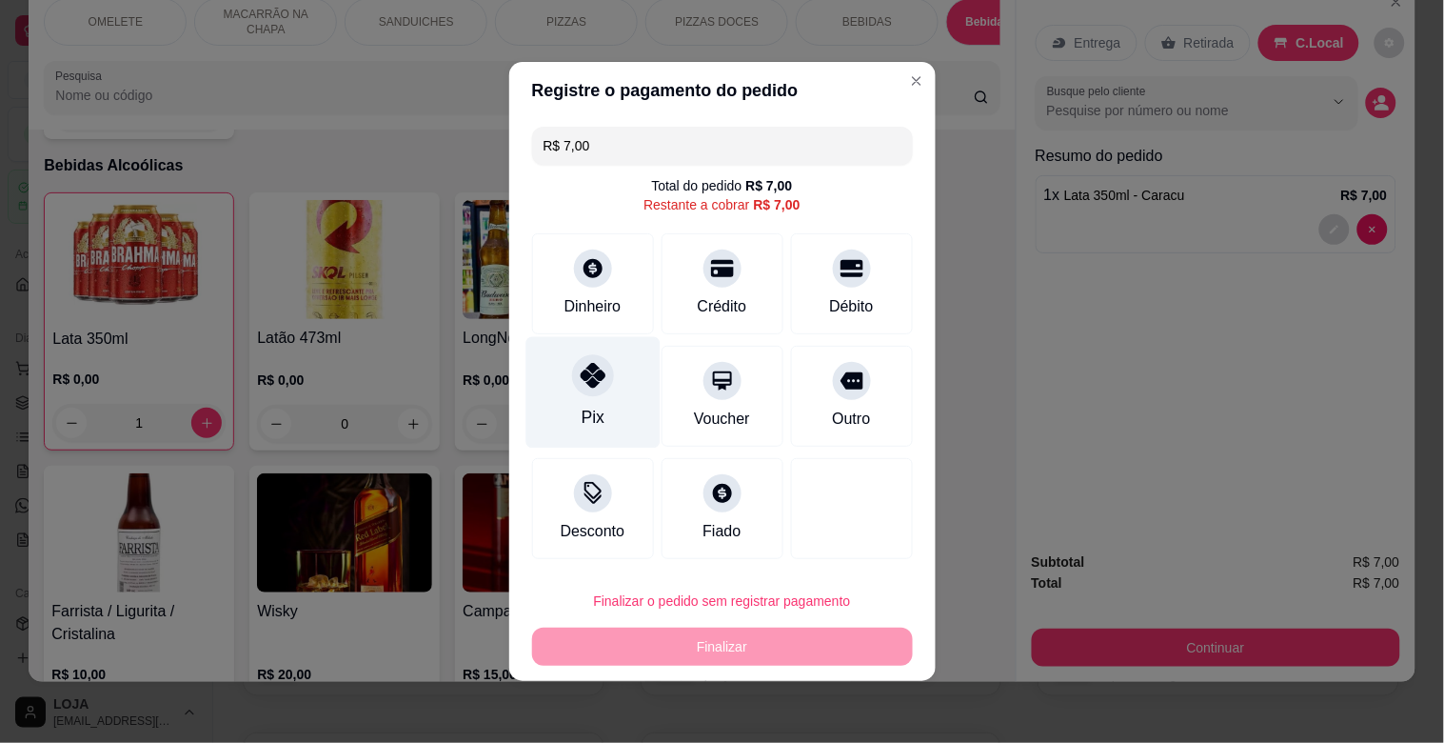
click at [612, 385] on div "Pix" at bounding box center [593, 392] width 134 height 111
type input "R$ 0,00"
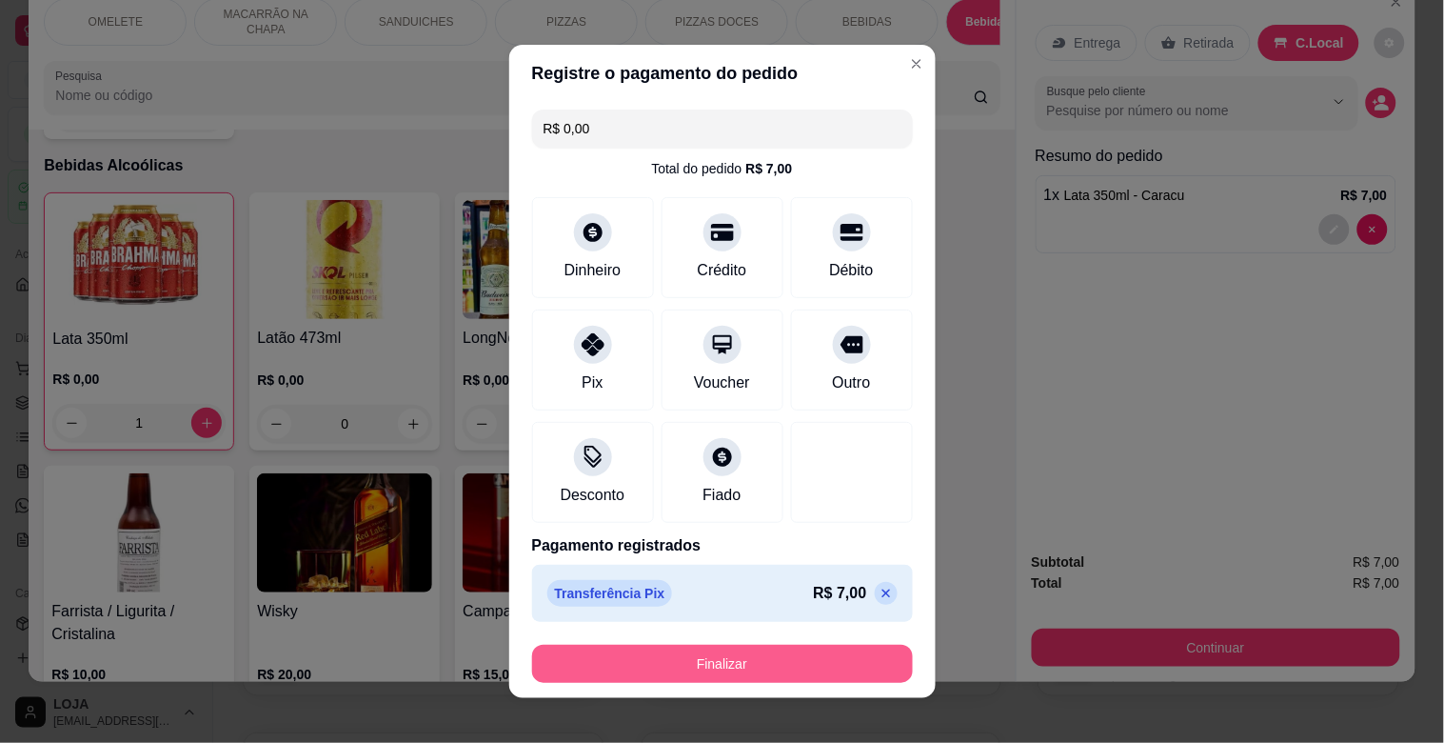
click at [854, 660] on button "Finalizar" at bounding box center [722, 664] width 381 height 38
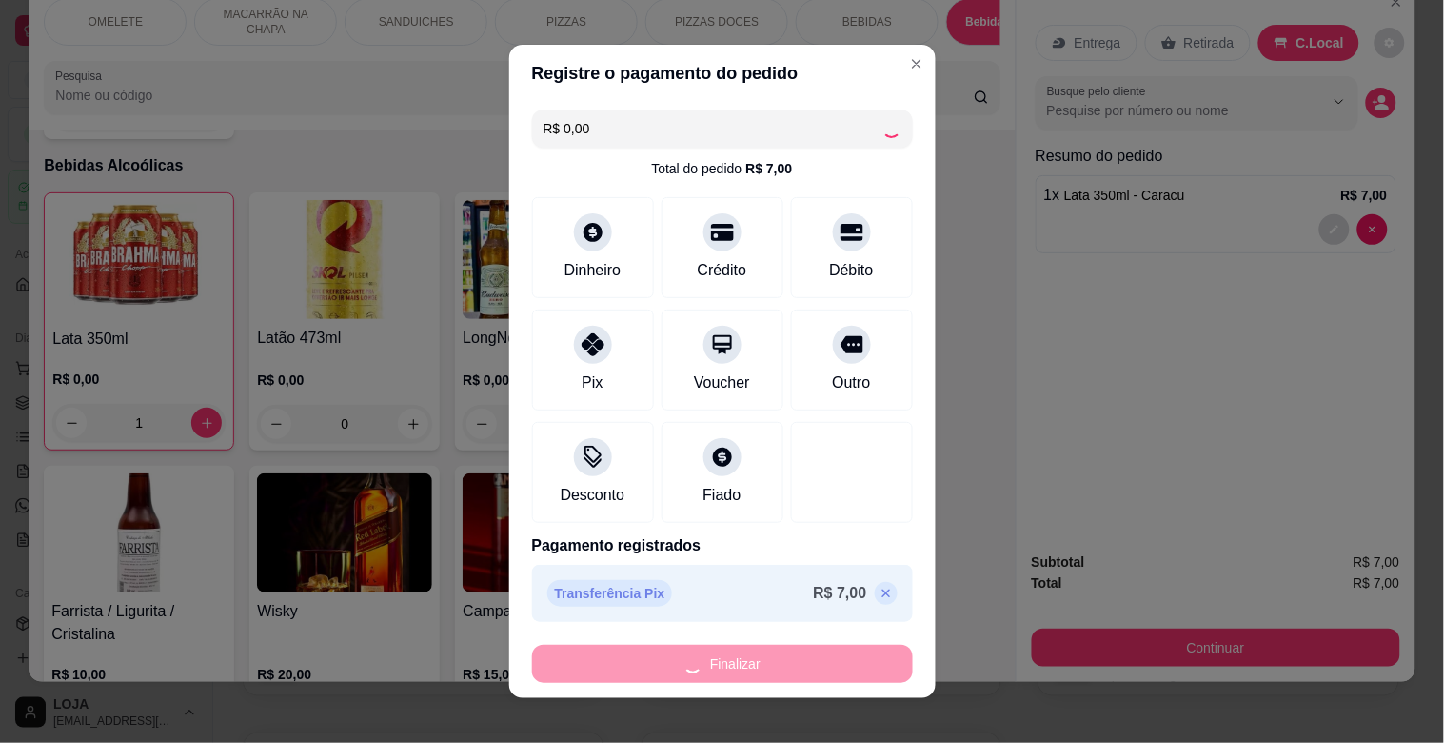
type input "0"
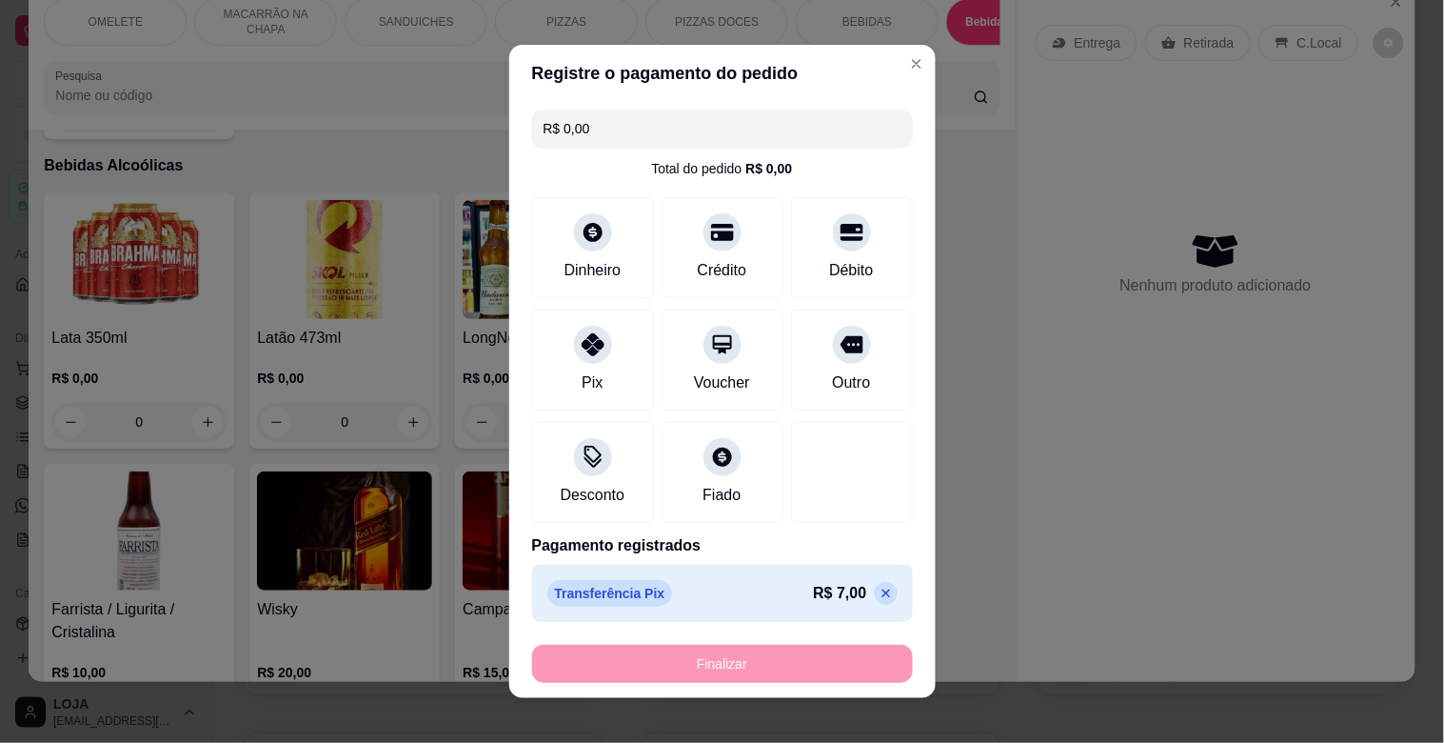
type input "-R$ 7,00"
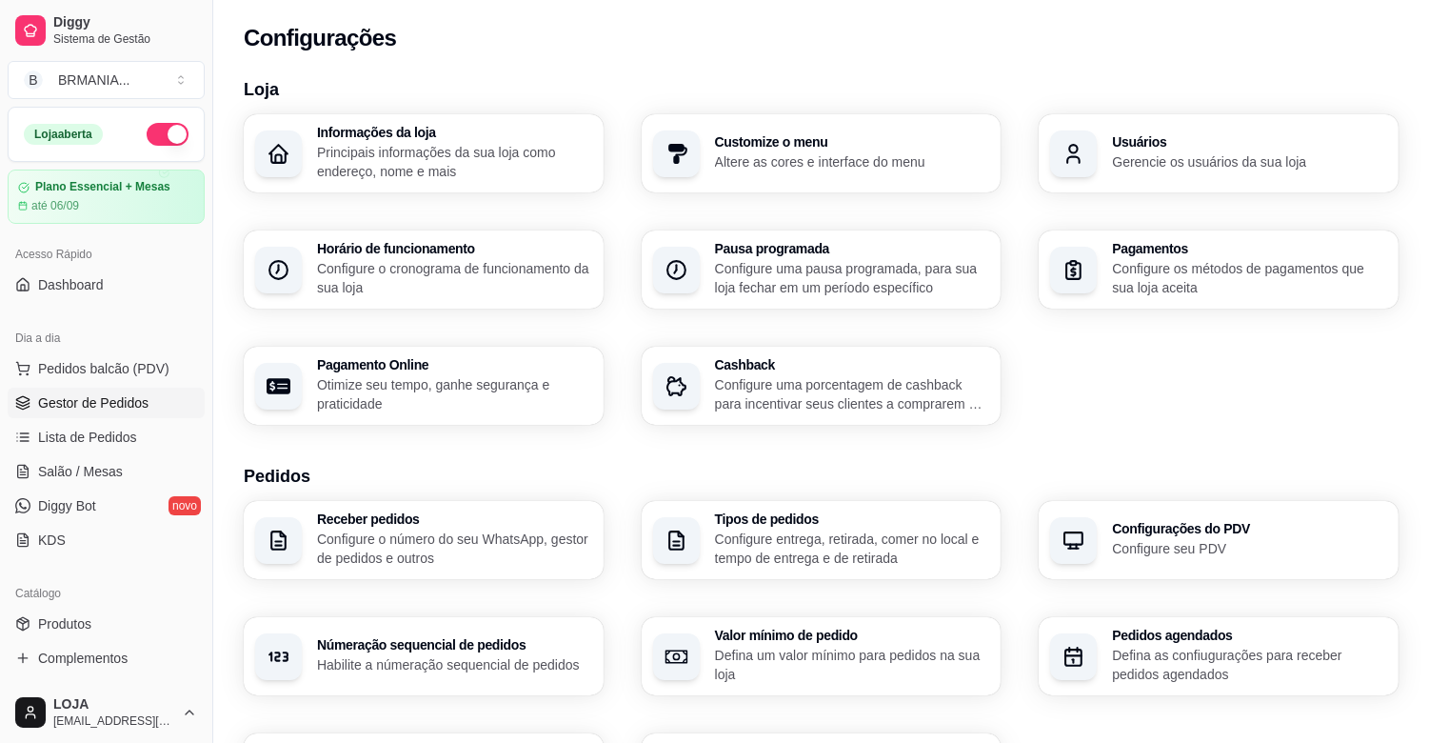
click at [153, 405] on link "Gestor de Pedidos" at bounding box center [106, 402] width 197 height 30
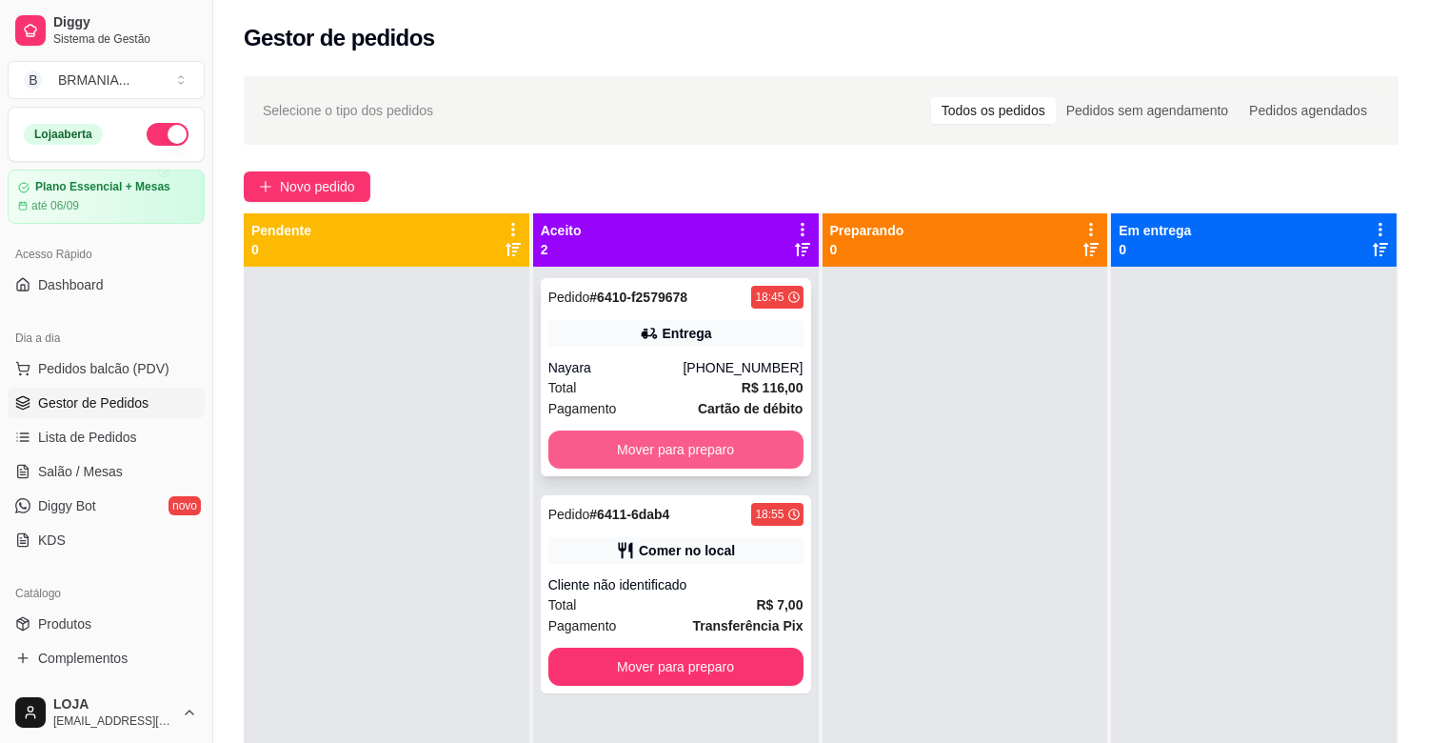
click at [721, 438] on button "Mover para preparo" at bounding box center [675, 449] width 255 height 38
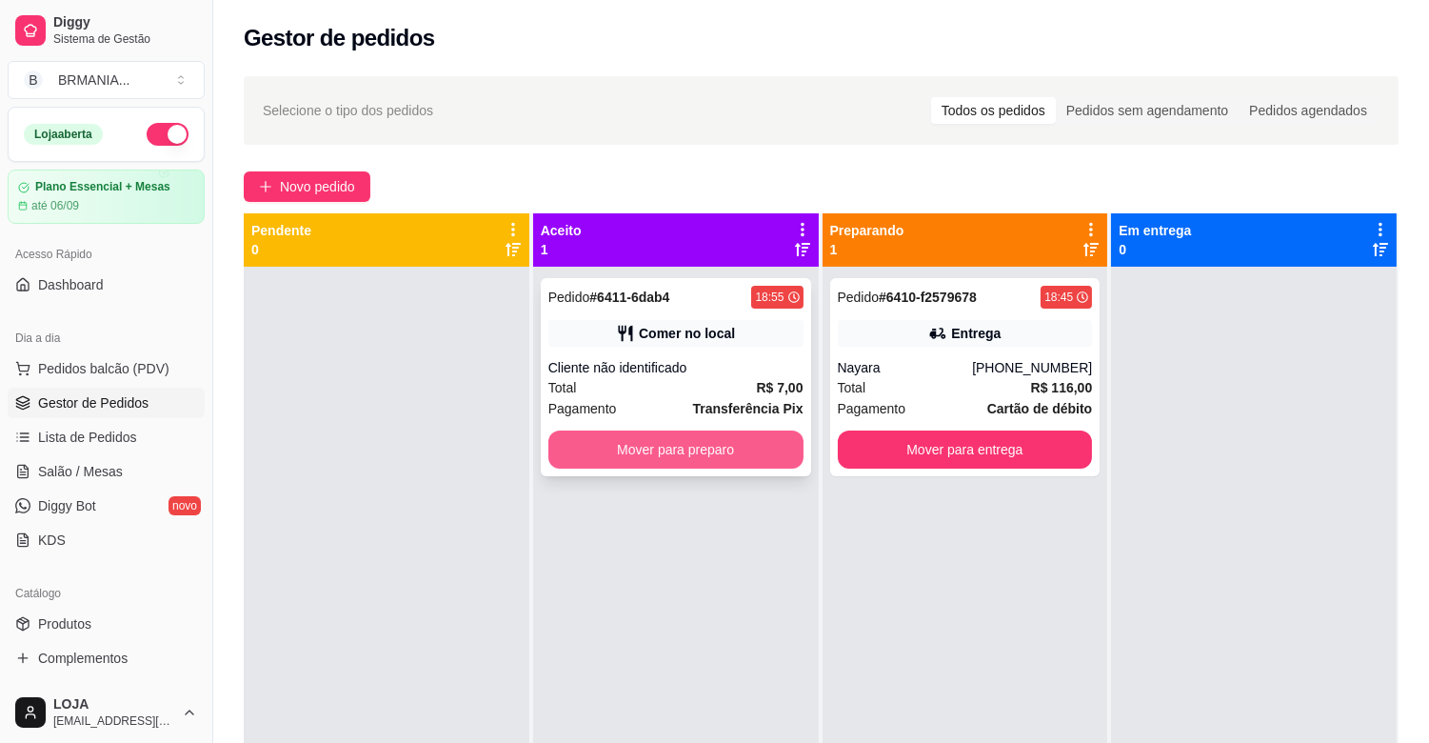
click at [668, 452] on button "Mover para preparo" at bounding box center [675, 449] width 255 height 38
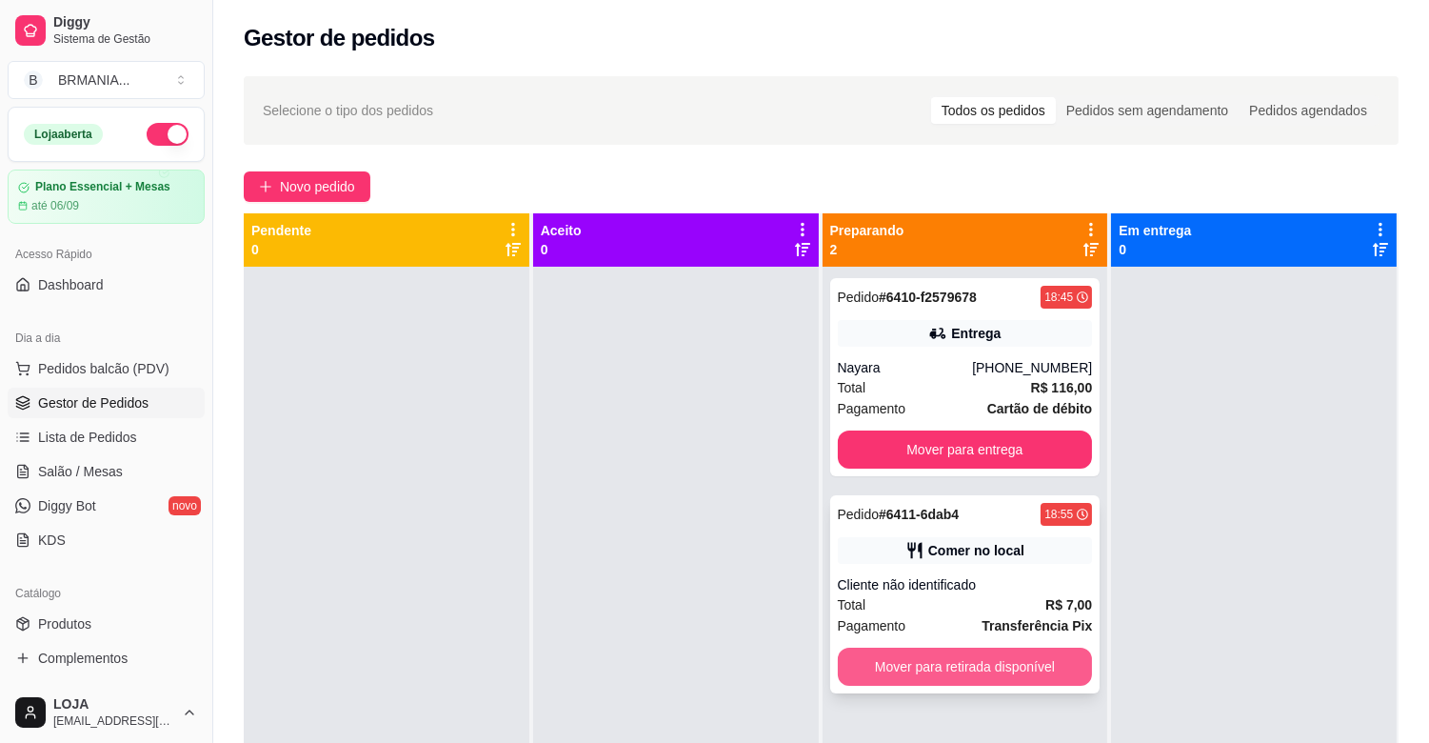
click at [1052, 667] on button "Mover para retirada disponível" at bounding box center [965, 666] width 255 height 38
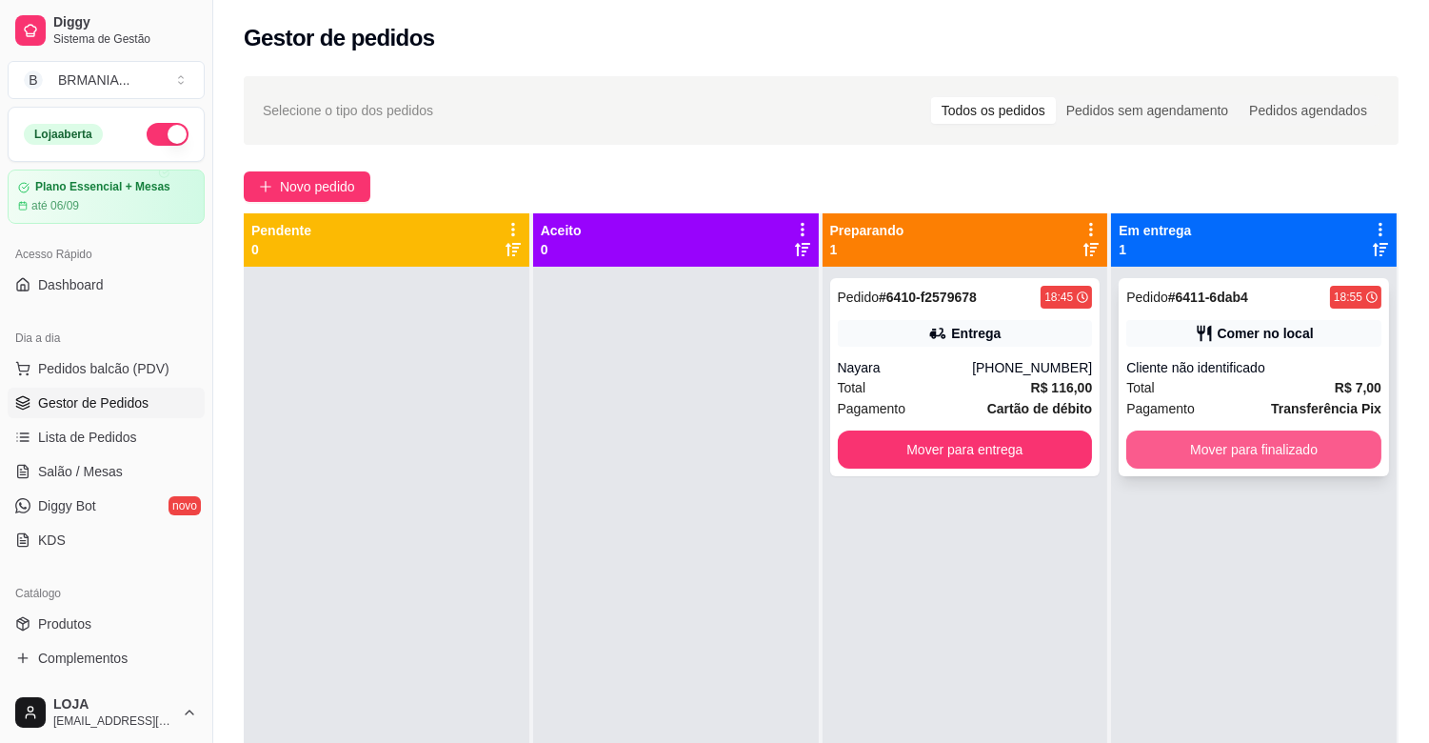
click at [1266, 445] on button "Mover para finalizado" at bounding box center [1253, 449] width 255 height 38
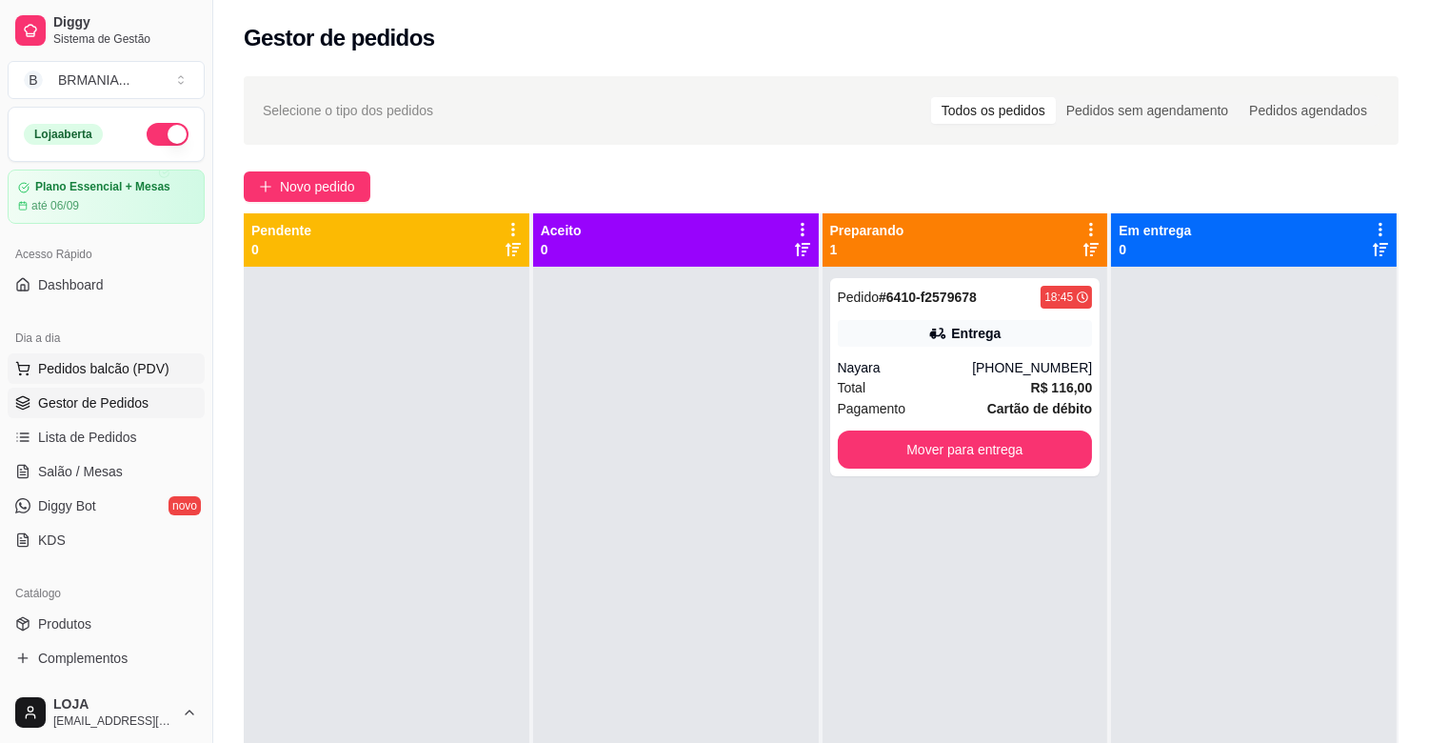
click at [117, 362] on span "Pedidos balcão (PDV)" at bounding box center [103, 368] width 131 height 19
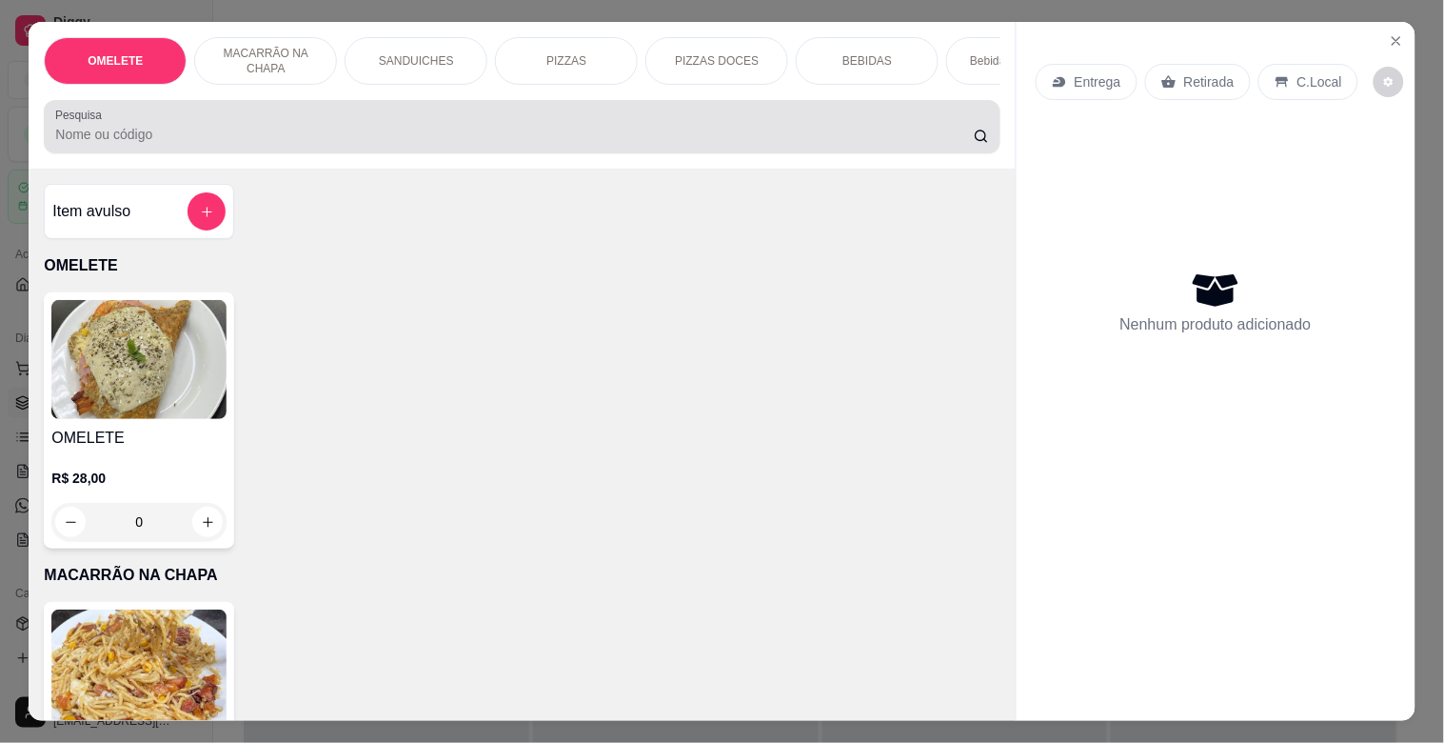
click at [119, 144] on input "Pesquisa" at bounding box center [514, 134] width 919 height 19
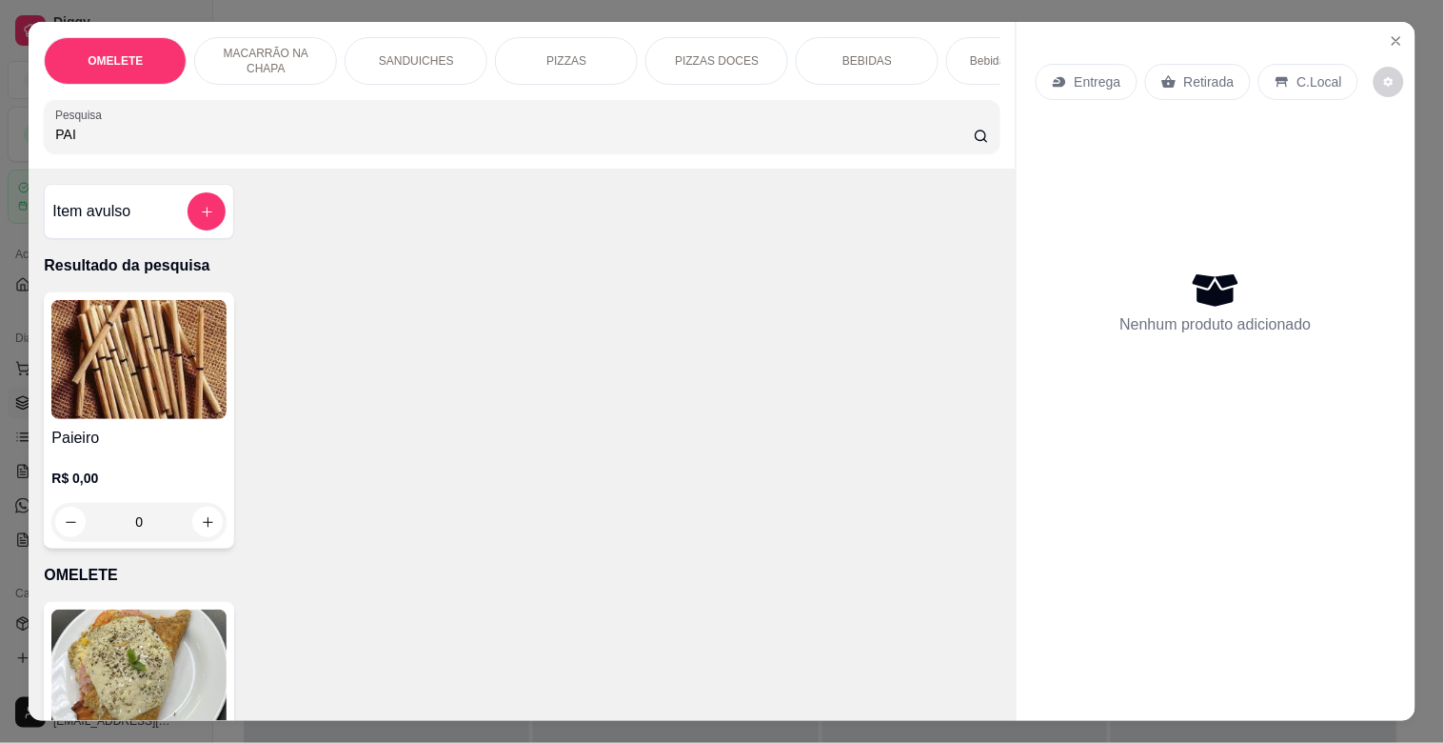
type input "PAI"
click at [220, 368] on div "Paieiro R$ 0,00 0" at bounding box center [139, 420] width 190 height 256
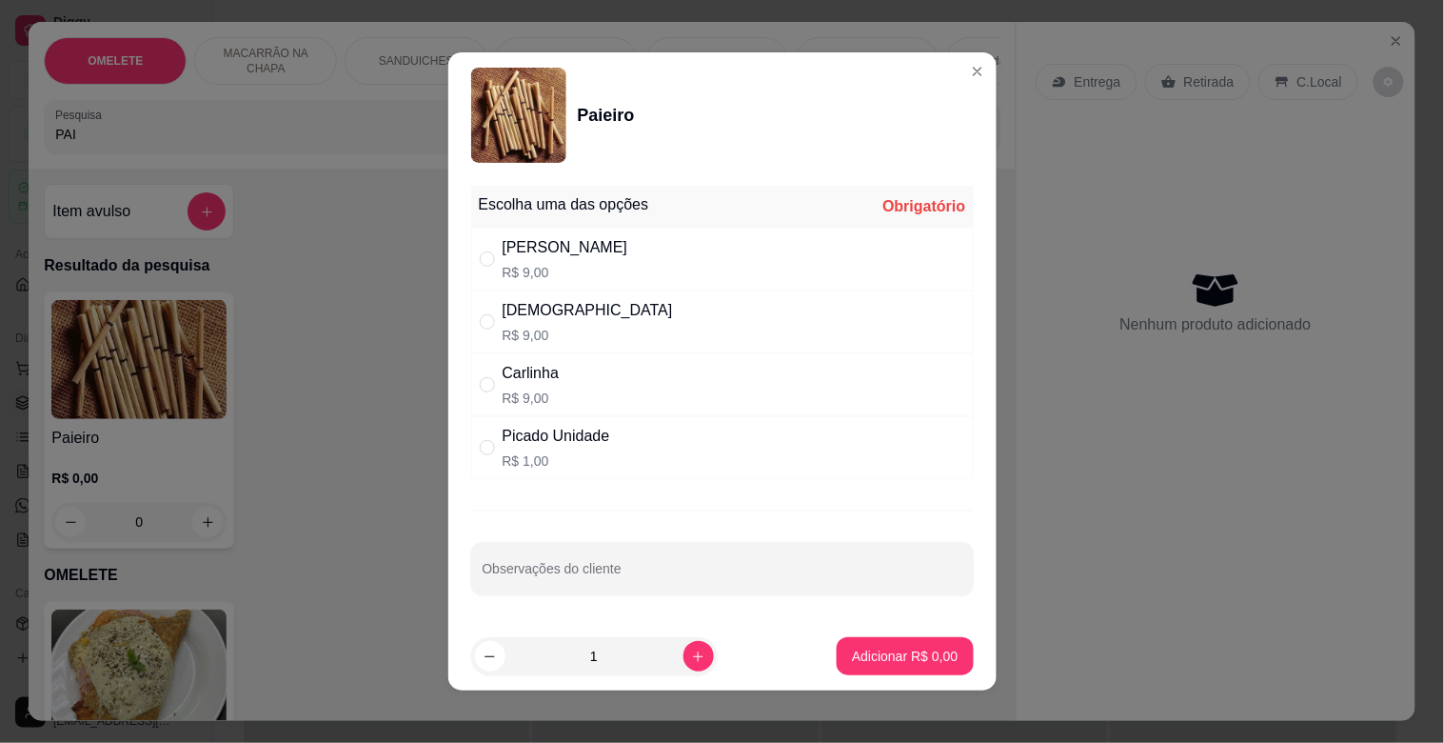
click at [527, 254] on div "[PERSON_NAME]" at bounding box center [566, 247] width 126 height 23
radio input "true"
click at [919, 660] on p "Adicionar R$ 9,00" at bounding box center [905, 655] width 106 height 19
type input "1"
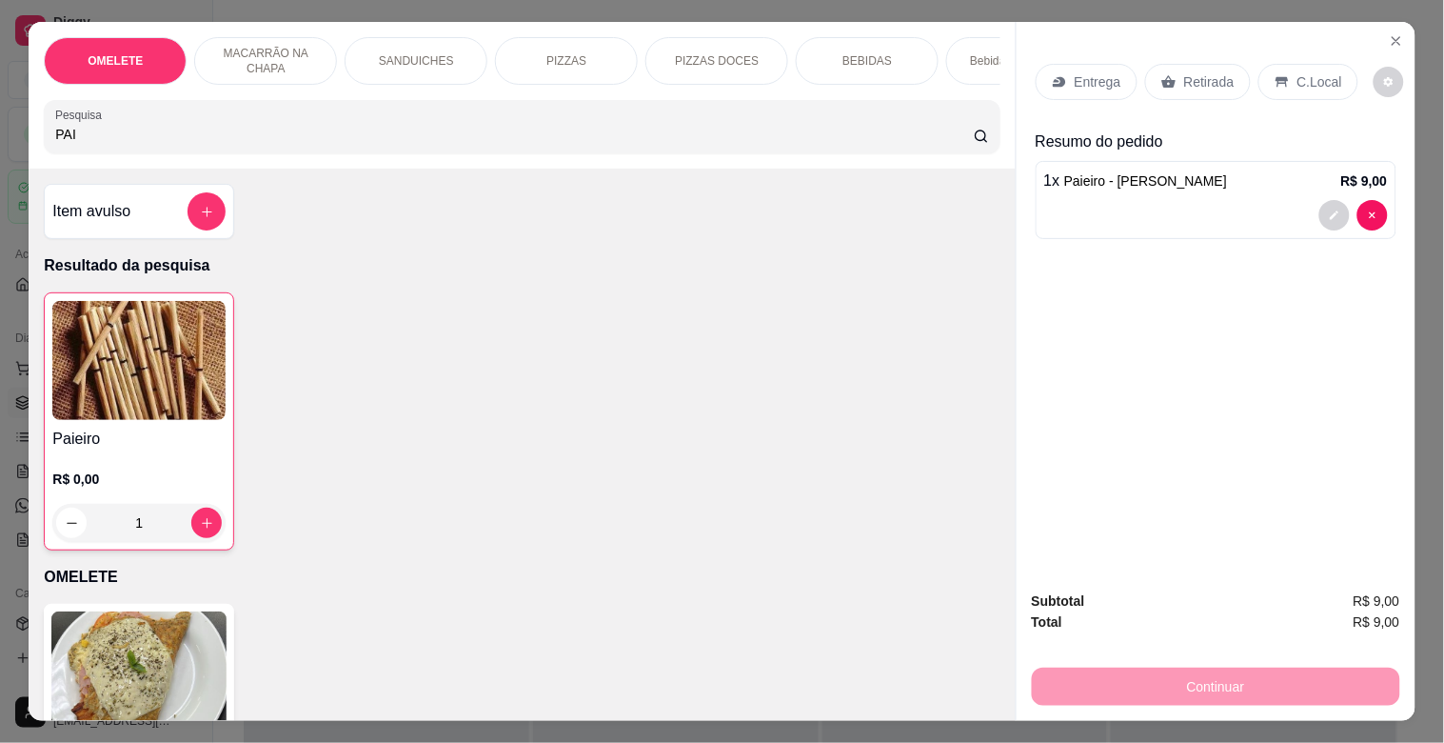
click at [1190, 84] on div "Retirada" at bounding box center [1198, 82] width 106 height 36
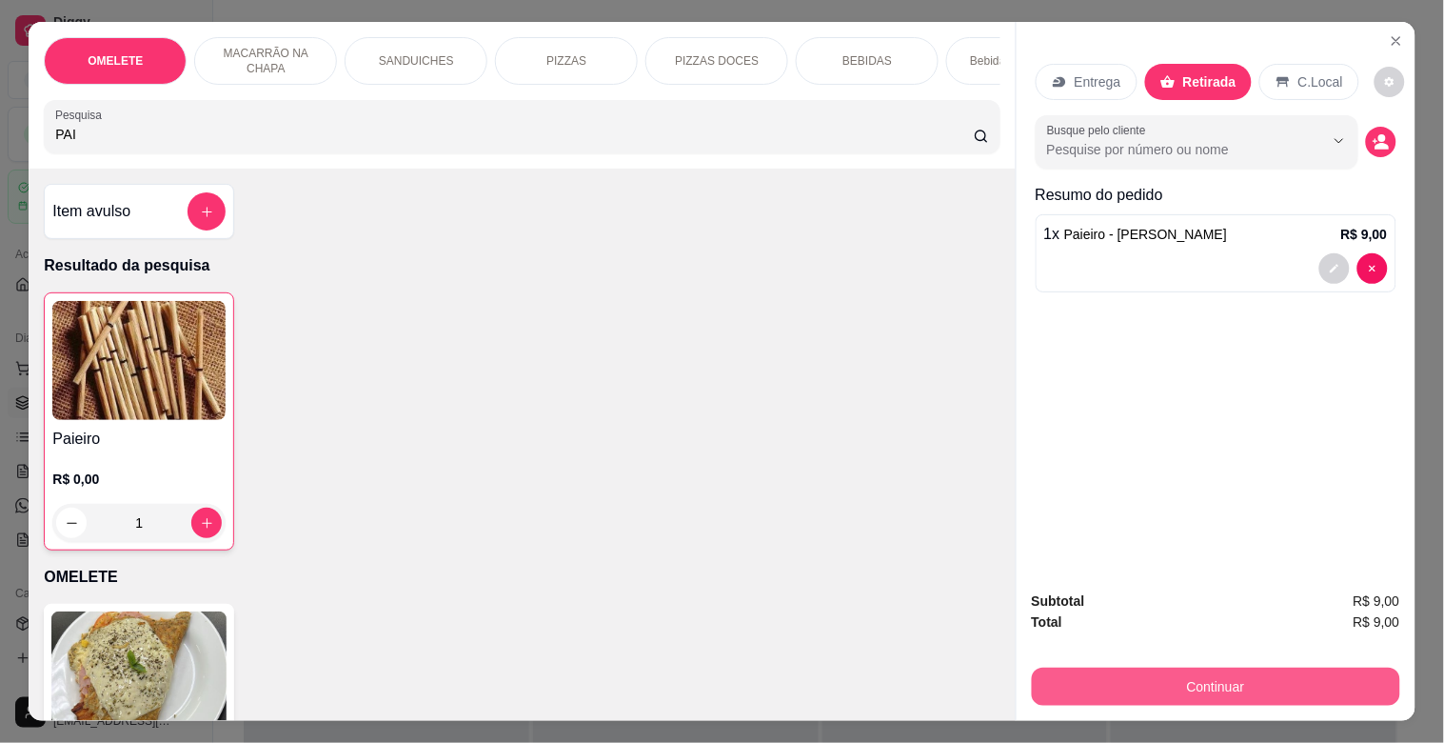
click at [1282, 667] on button "Continuar" at bounding box center [1216, 686] width 368 height 38
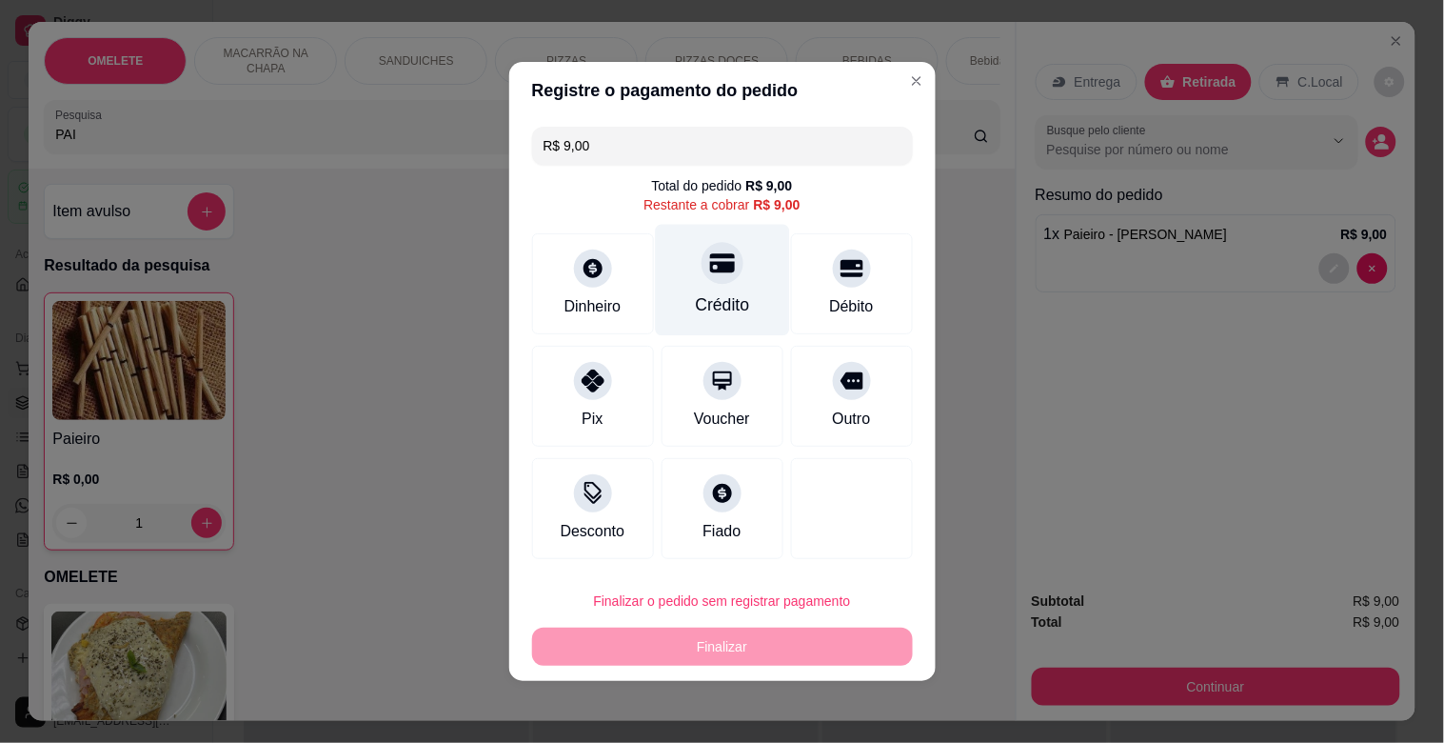
click at [735, 295] on div "Crédito" at bounding box center [722, 304] width 54 height 25
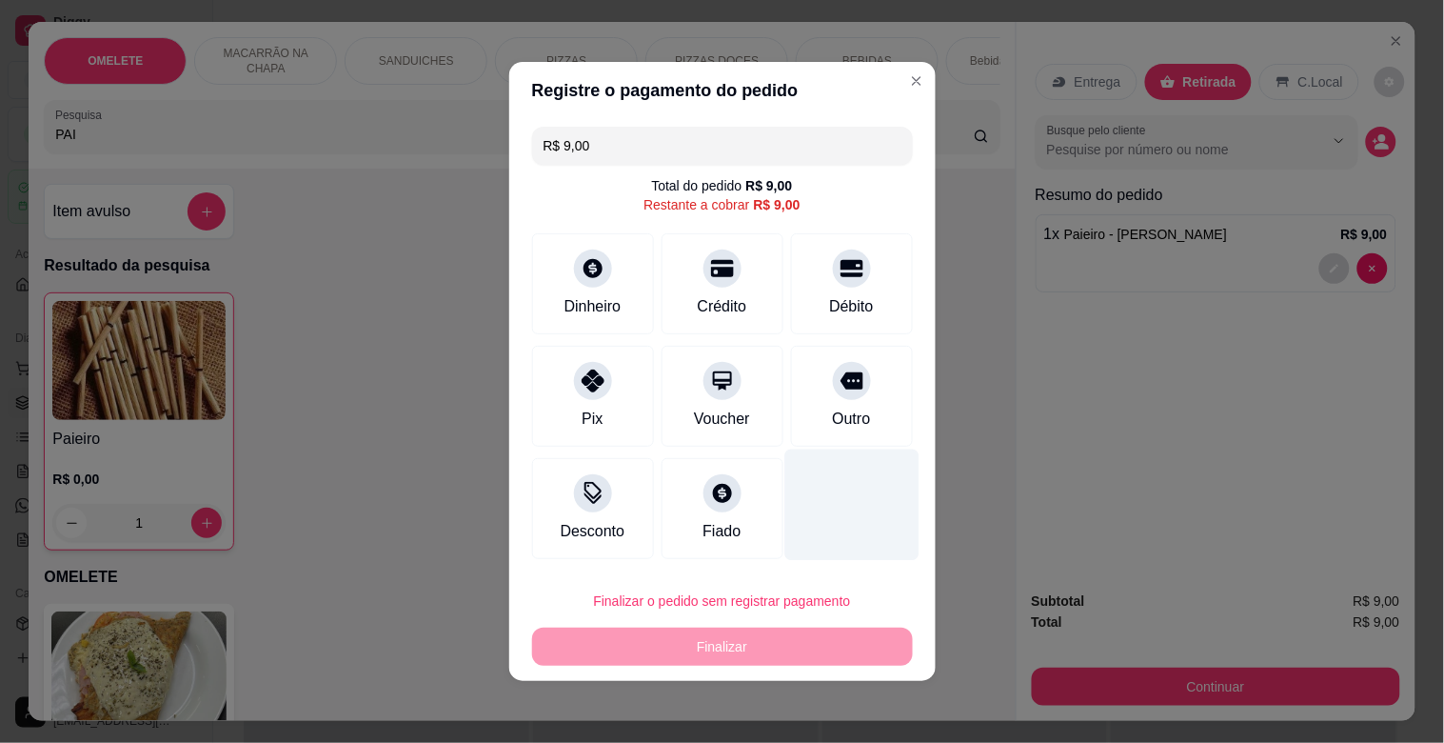
type input "R$ 0,00"
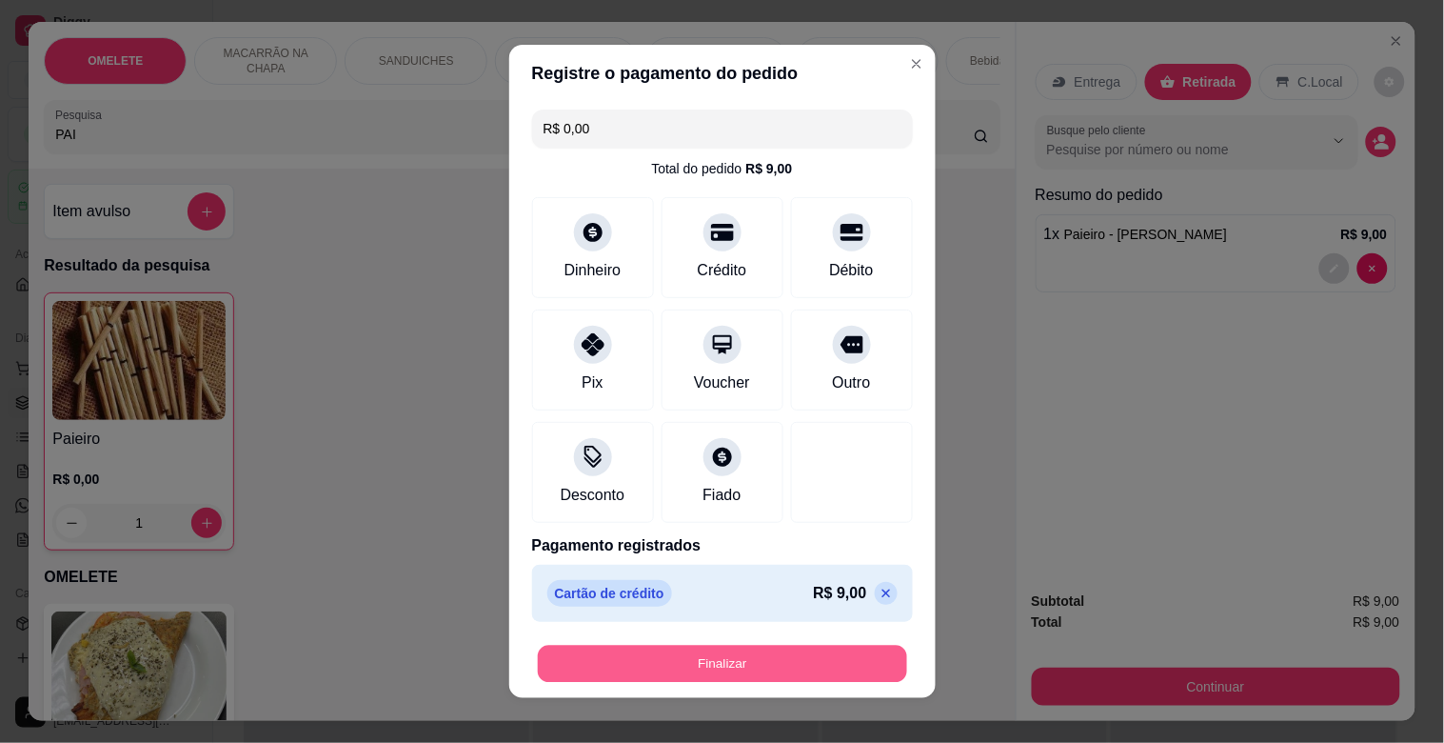
click at [807, 649] on button "Finalizar" at bounding box center [722, 663] width 369 height 37
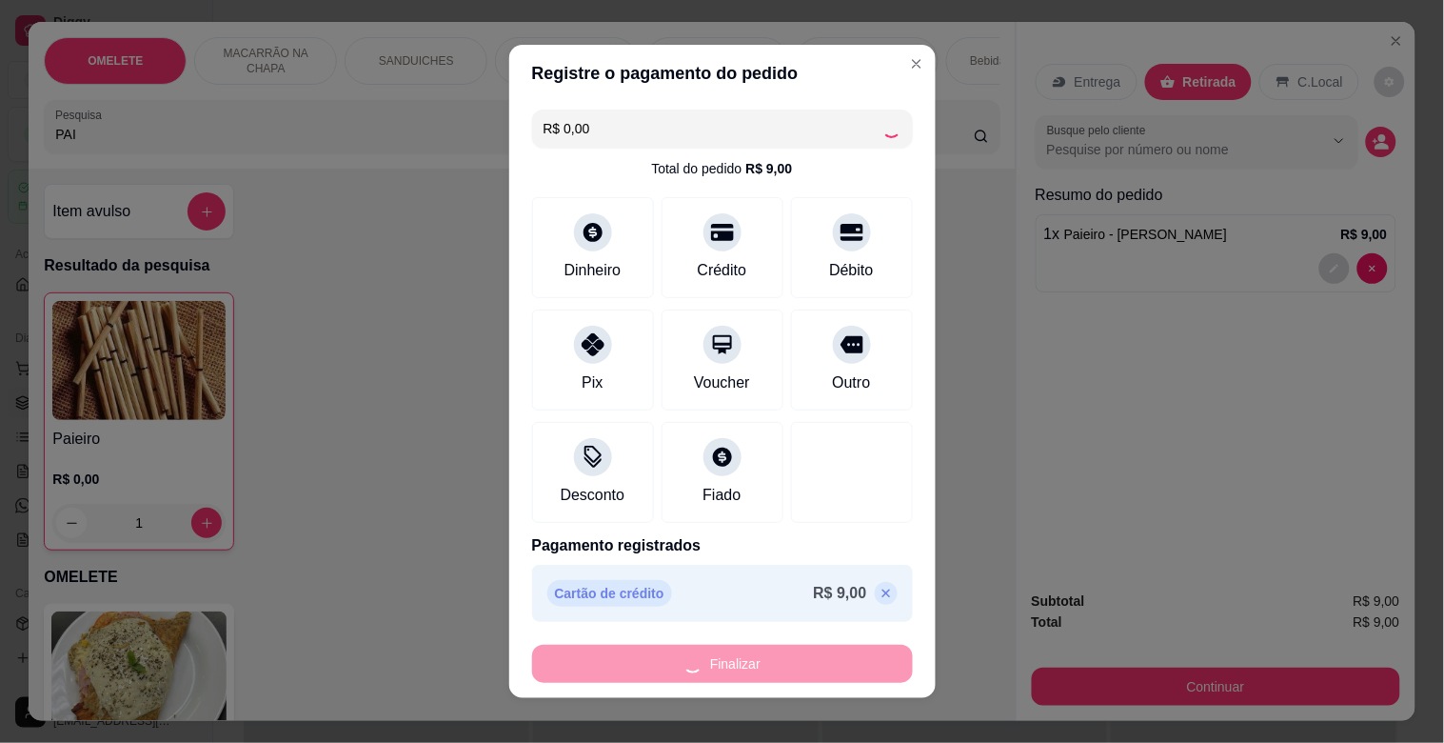
type input "0"
type input "-R$ 9,00"
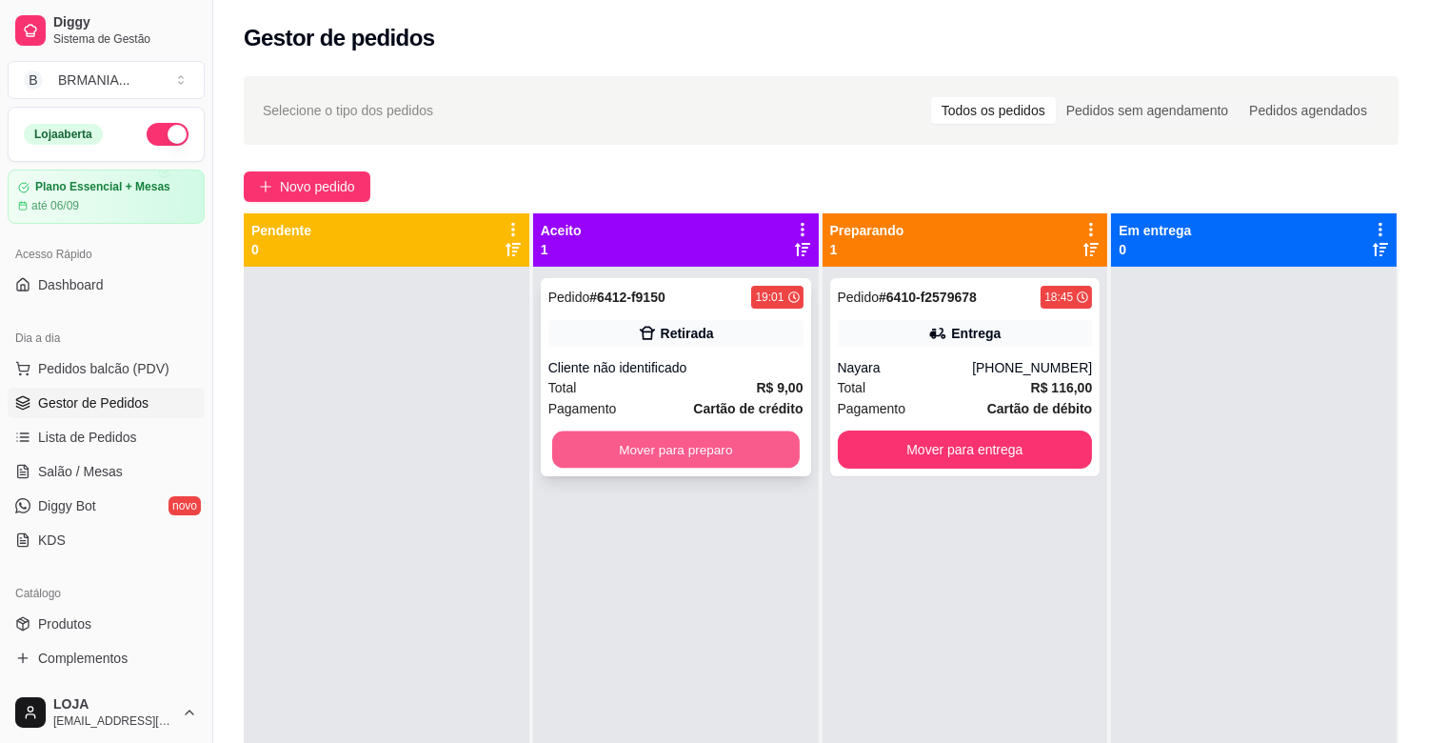
click at [740, 444] on button "Mover para preparo" at bounding box center [676, 449] width 248 height 37
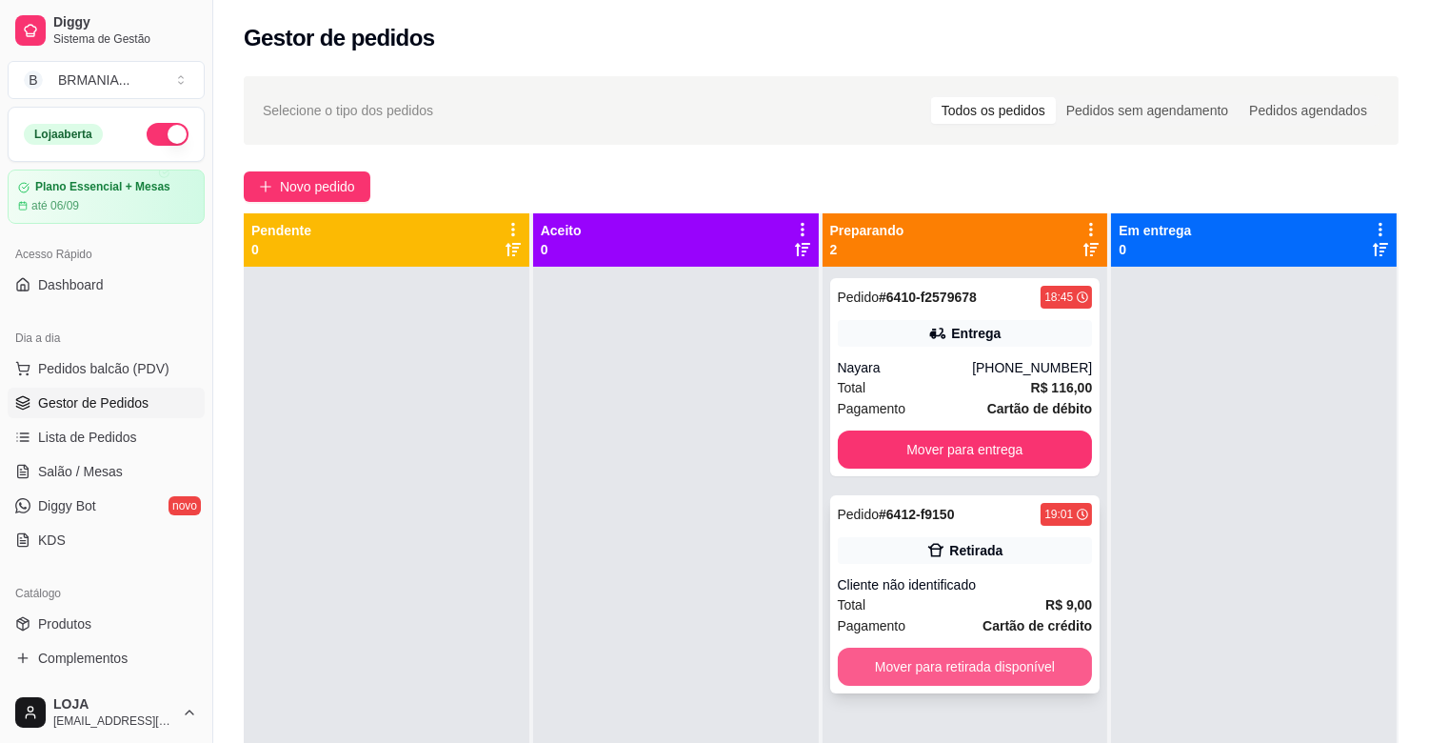
click at [990, 668] on button "Mover para retirada disponível" at bounding box center [965, 666] width 255 height 38
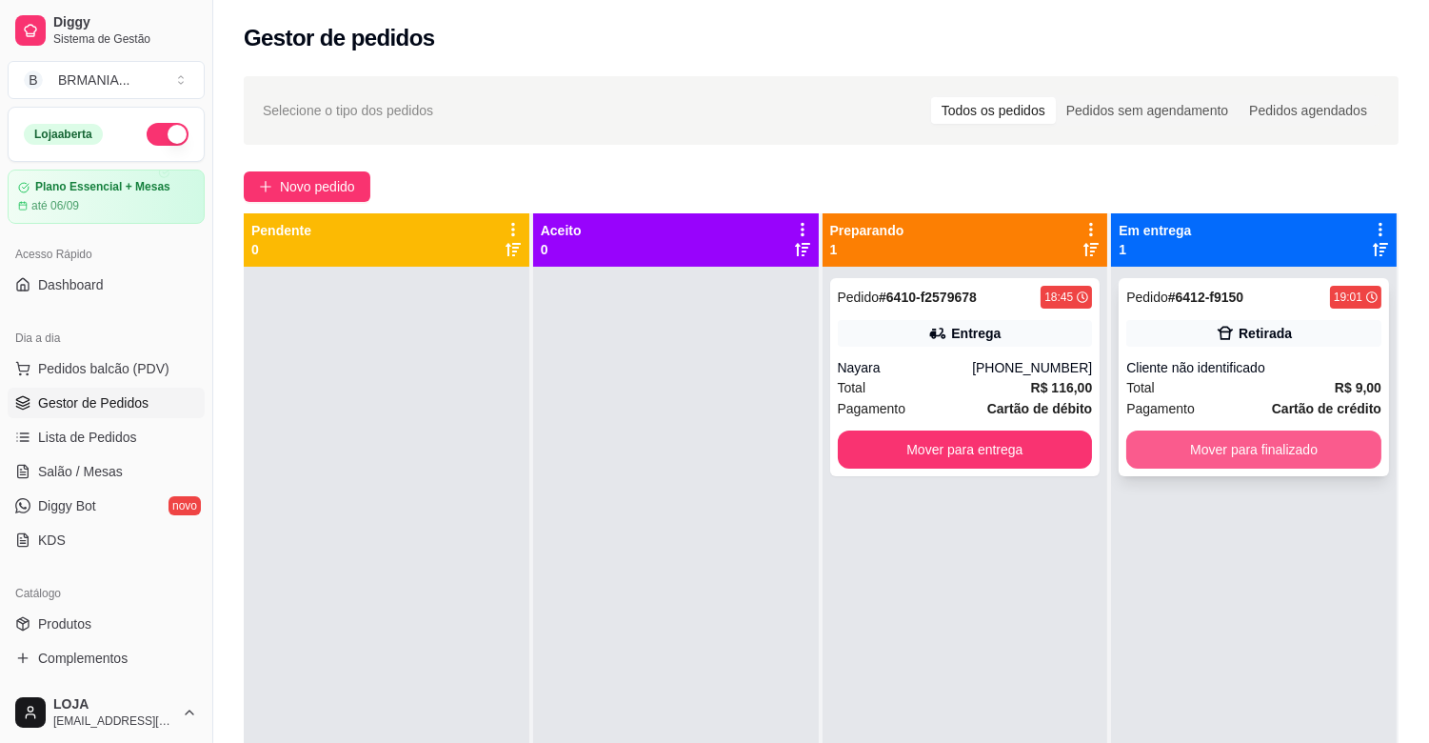
click at [1209, 448] on button "Mover para finalizado" at bounding box center [1253, 449] width 255 height 38
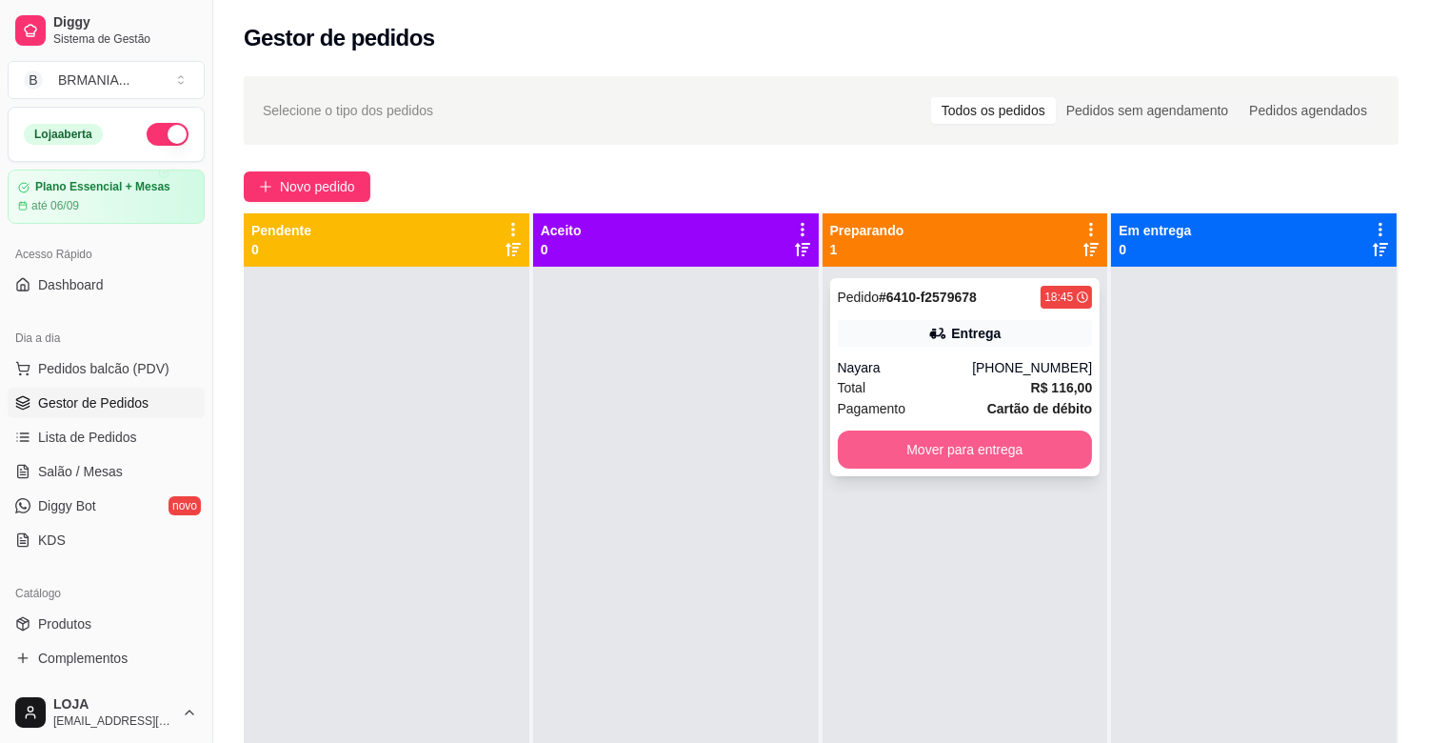
click at [982, 462] on button "Mover para entrega" at bounding box center [965, 449] width 255 height 38
